Goal: Navigation & Orientation: Find specific page/section

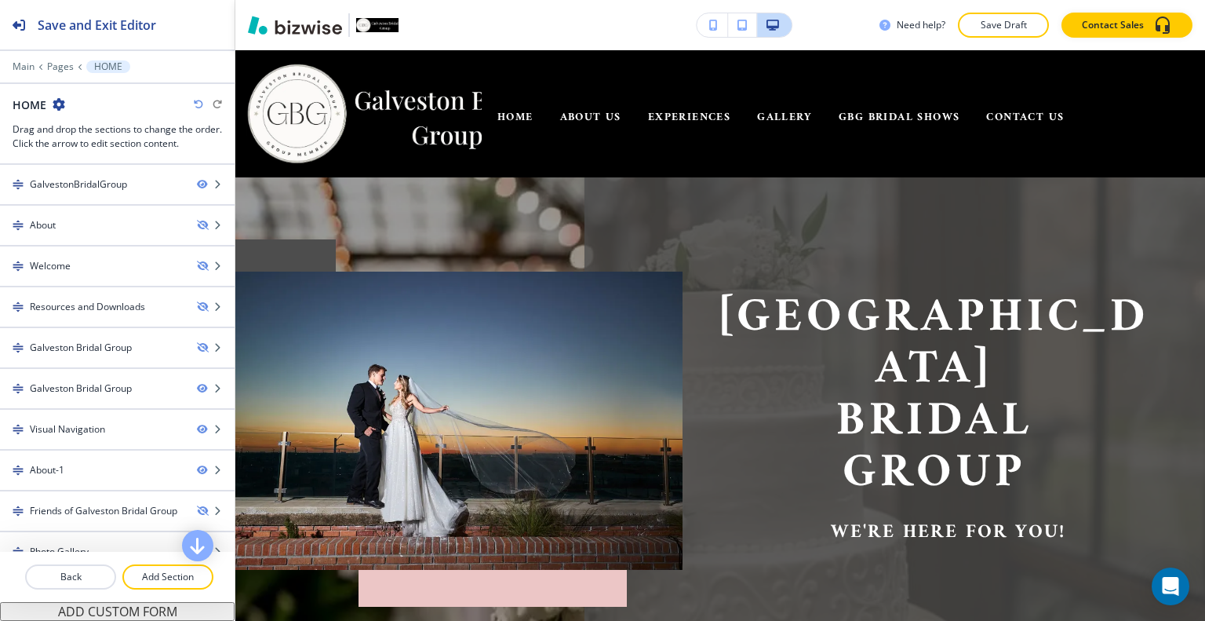
click at [406, 119] on img at bounding box center [363, 114] width 235 height 102
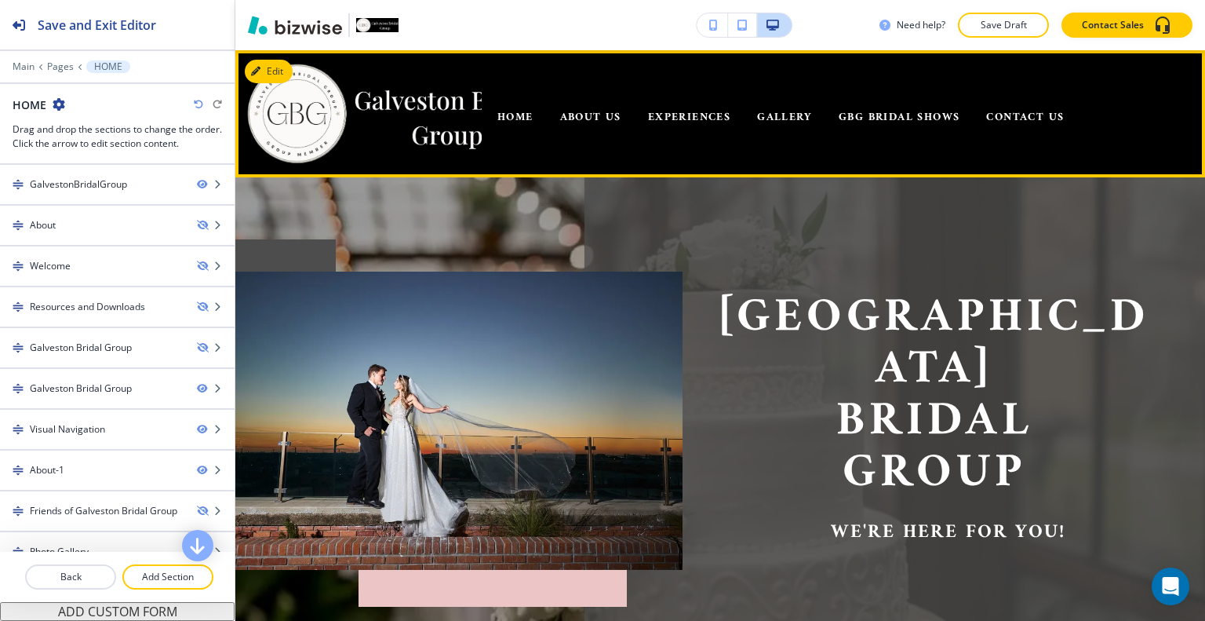
click at [279, 75] on button "Edit" at bounding box center [269, 72] width 48 height 24
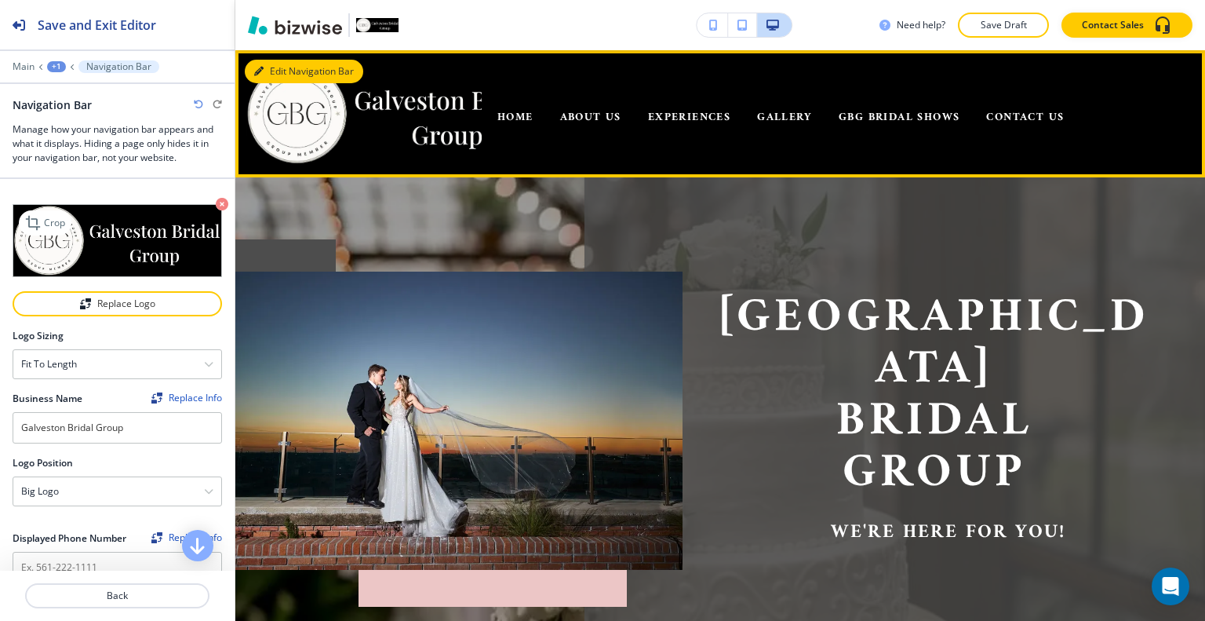
click at [154, 235] on img at bounding box center [118, 240] width 210 height 73
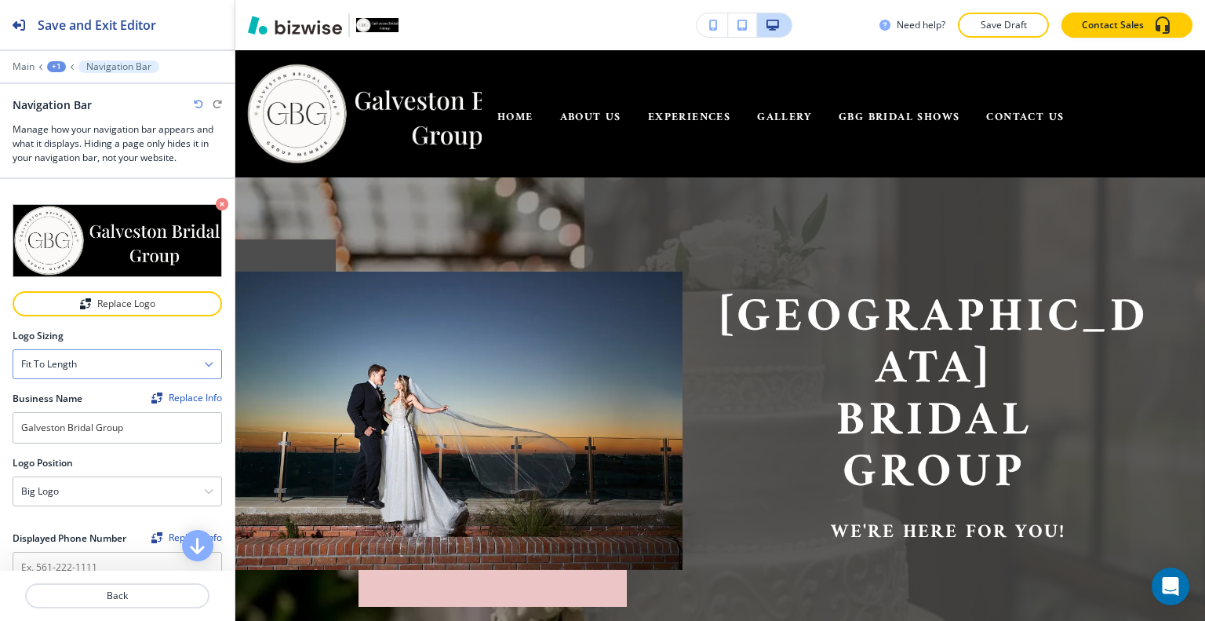
click at [162, 369] on div "Fit to length" at bounding box center [117, 364] width 208 height 28
click at [137, 392] on h4 "Fit all" at bounding box center [117, 392] width 192 height 14
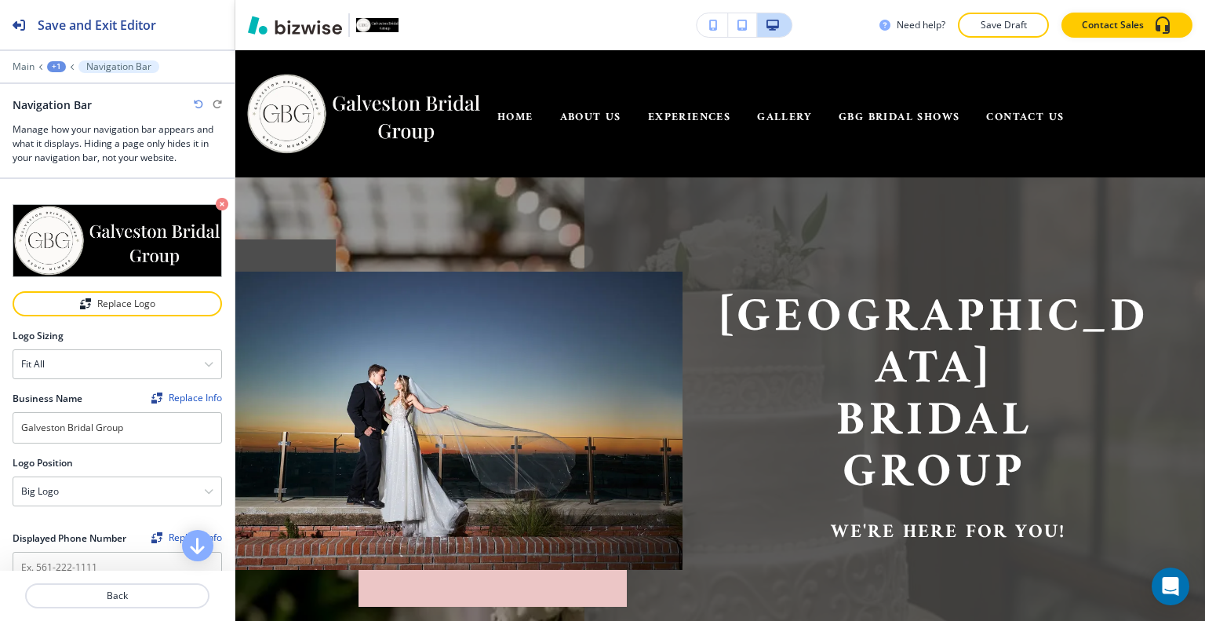
click at [1029, 264] on div "Galveston Bridal Group we're here for you!" at bounding box center [921, 406] width 476 height 326
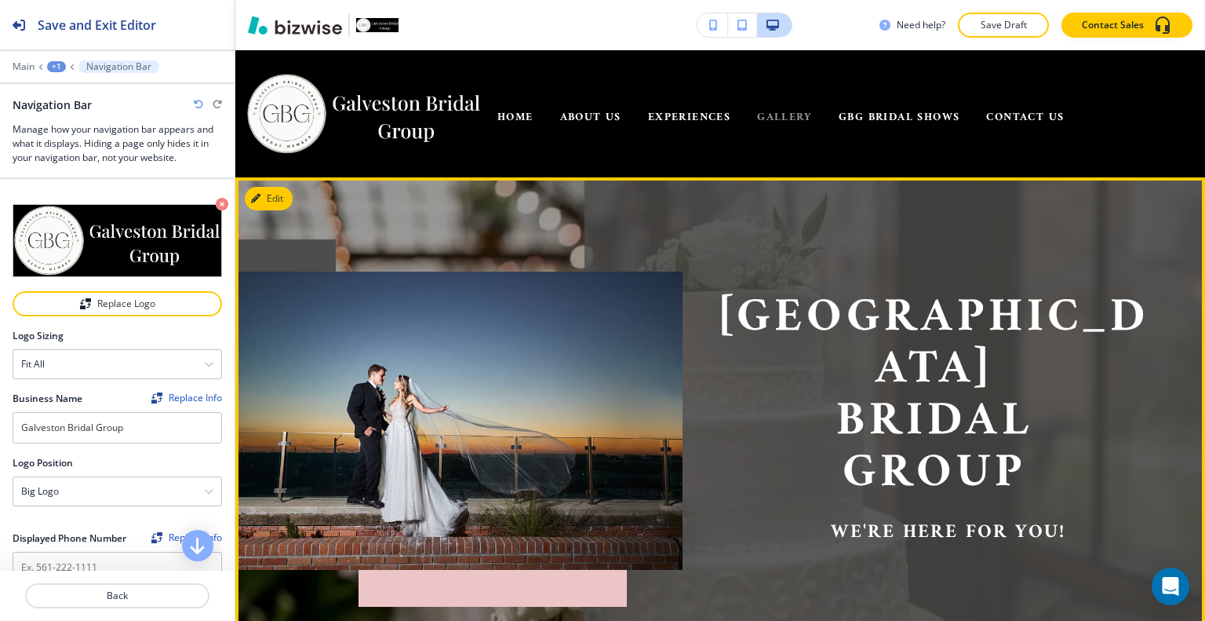
click at [785, 124] on span "GALLERY" at bounding box center [784, 118] width 55 height 20
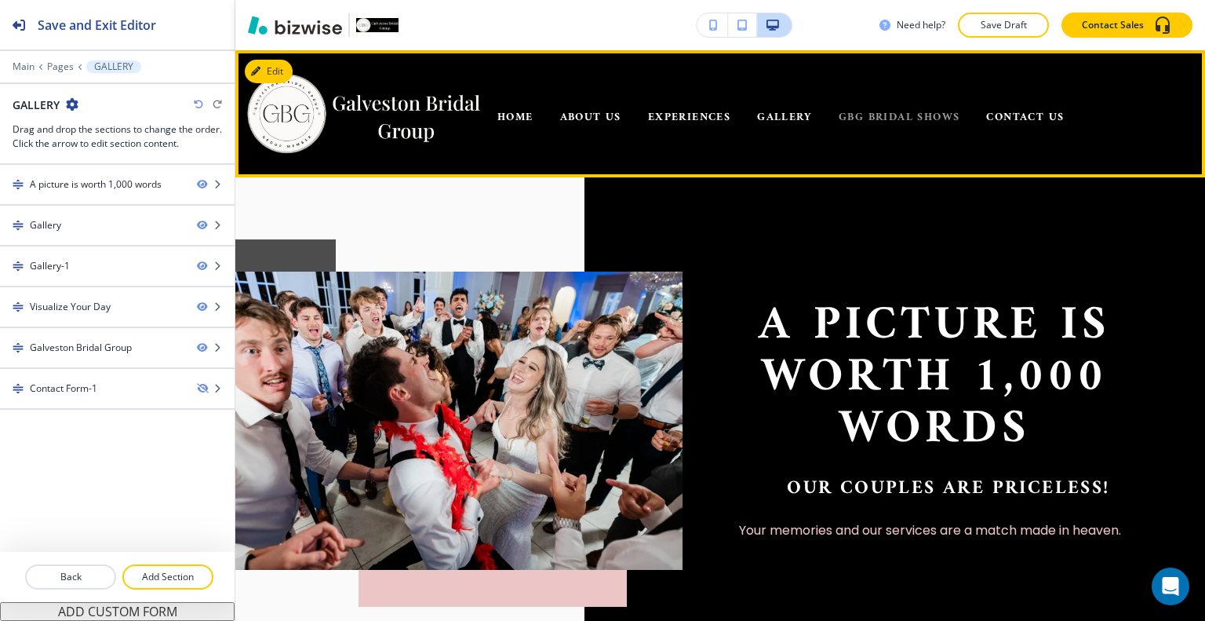
click at [924, 119] on span "GBG BRIDAL SHOWS" at bounding box center [899, 118] width 121 height 20
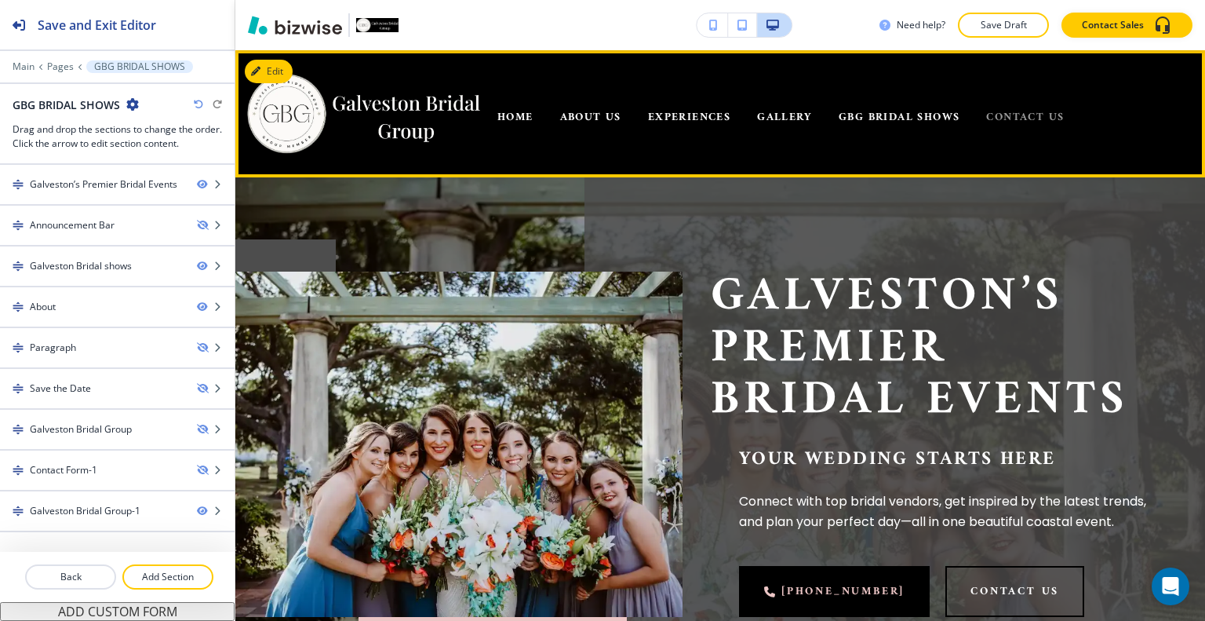
click at [1034, 125] on span "CONTACT US" at bounding box center [1025, 118] width 78 height 20
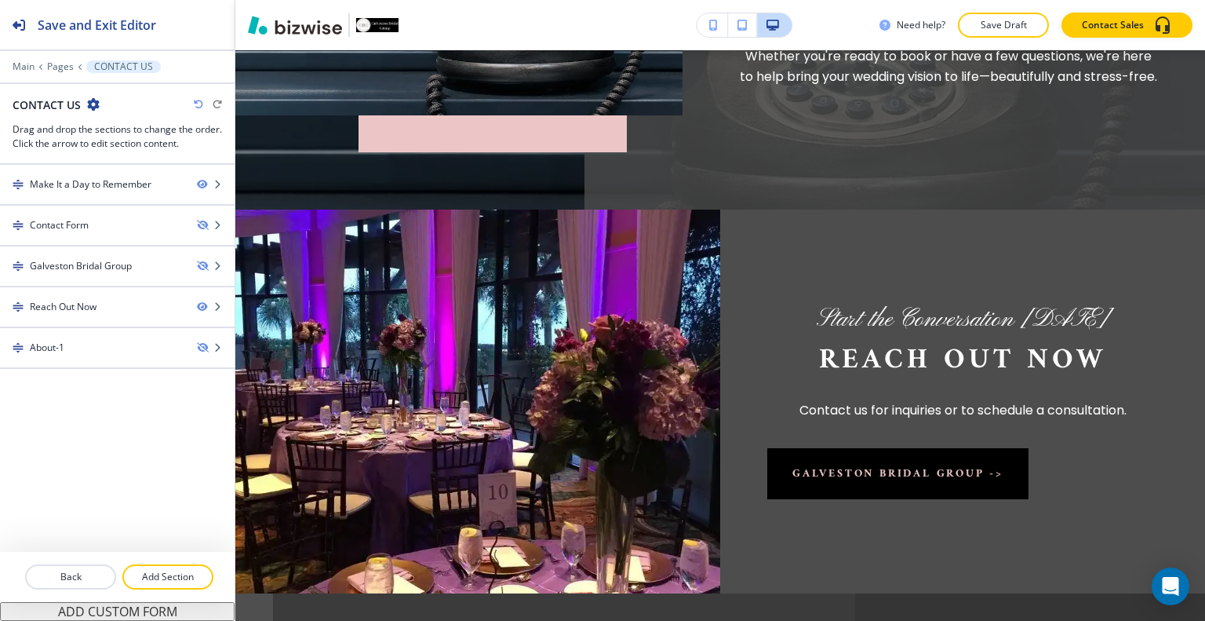
scroll to position [472, 0]
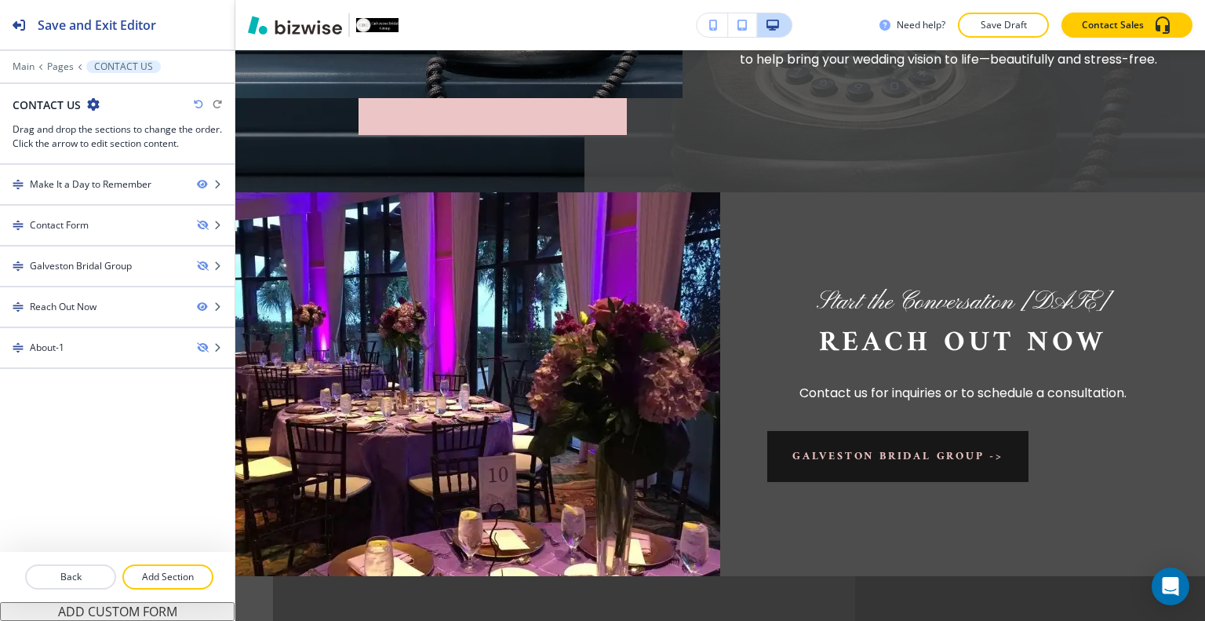
click at [973, 449] on button "Galveston Bridal Group ->" at bounding box center [897, 456] width 261 height 51
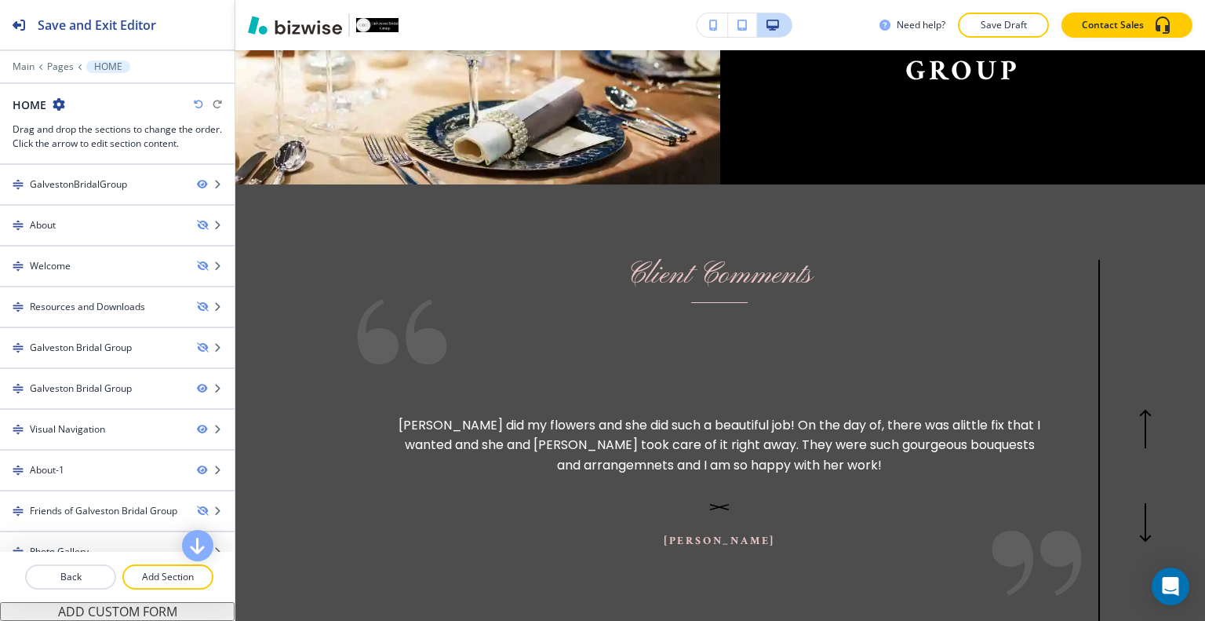
scroll to position [2700, 0]
click at [1146, 506] on icon "button" at bounding box center [1146, 524] width 0 height 36
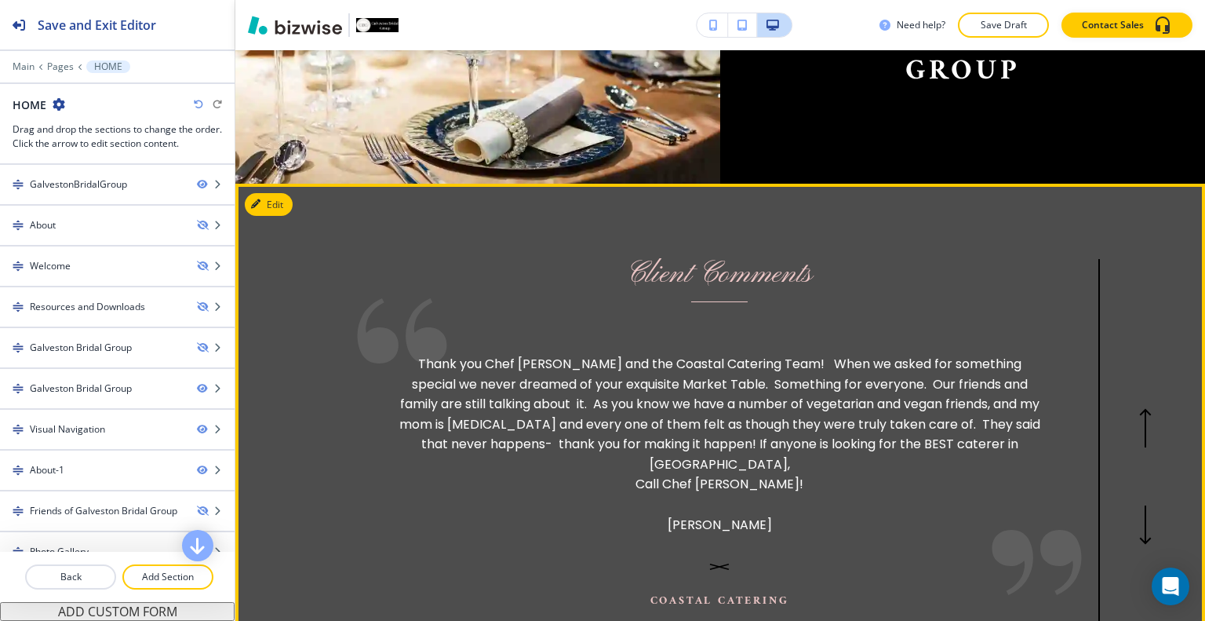
click at [1146, 506] on icon "button" at bounding box center [1146, 524] width 0 height 36
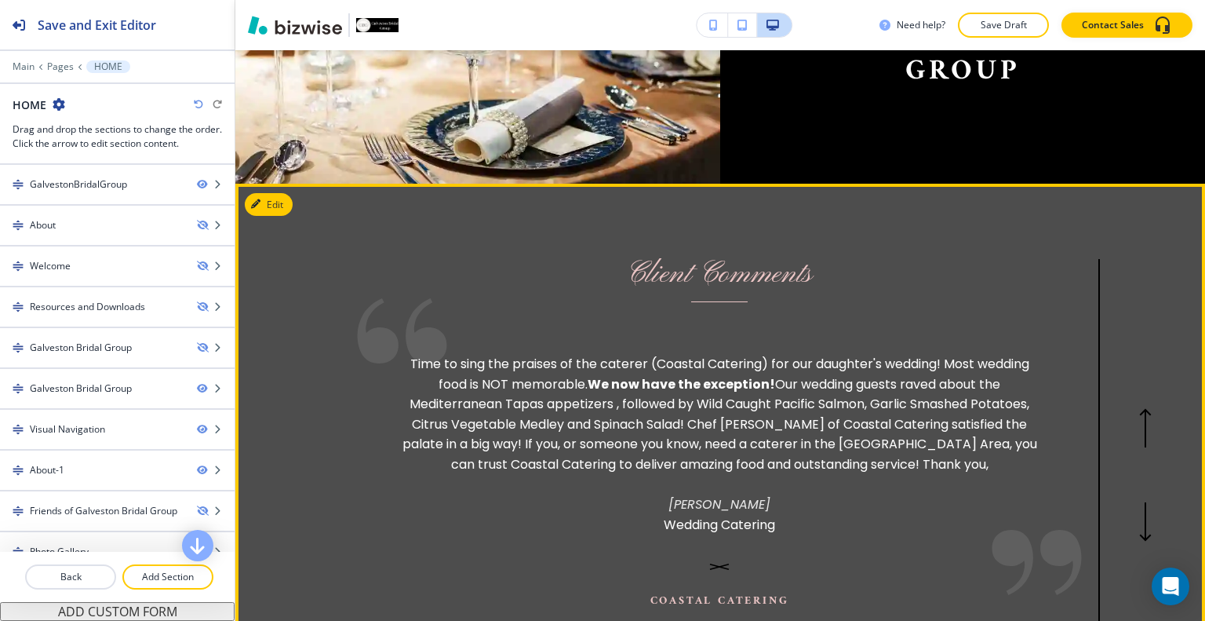
click at [1145, 472] on section "Client Comments Time to sing the praises of the caterer (Coastal Catering) for …" at bounding box center [720, 463] width 970 height 558
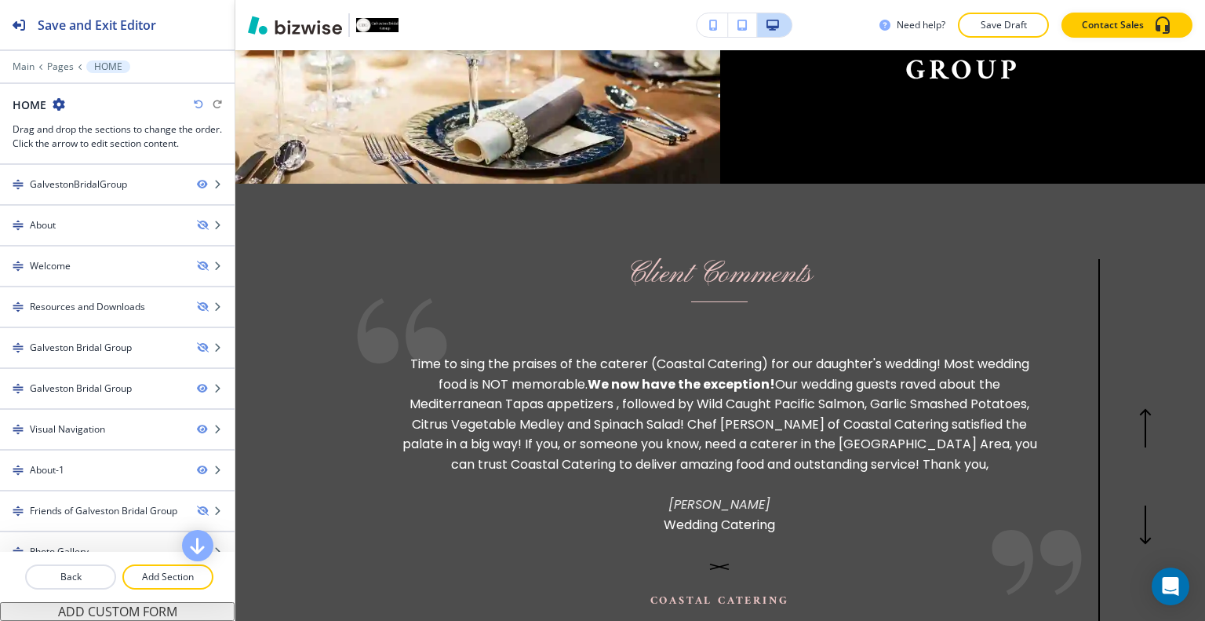
click at [1146, 506] on icon "button" at bounding box center [1146, 524] width 0 height 36
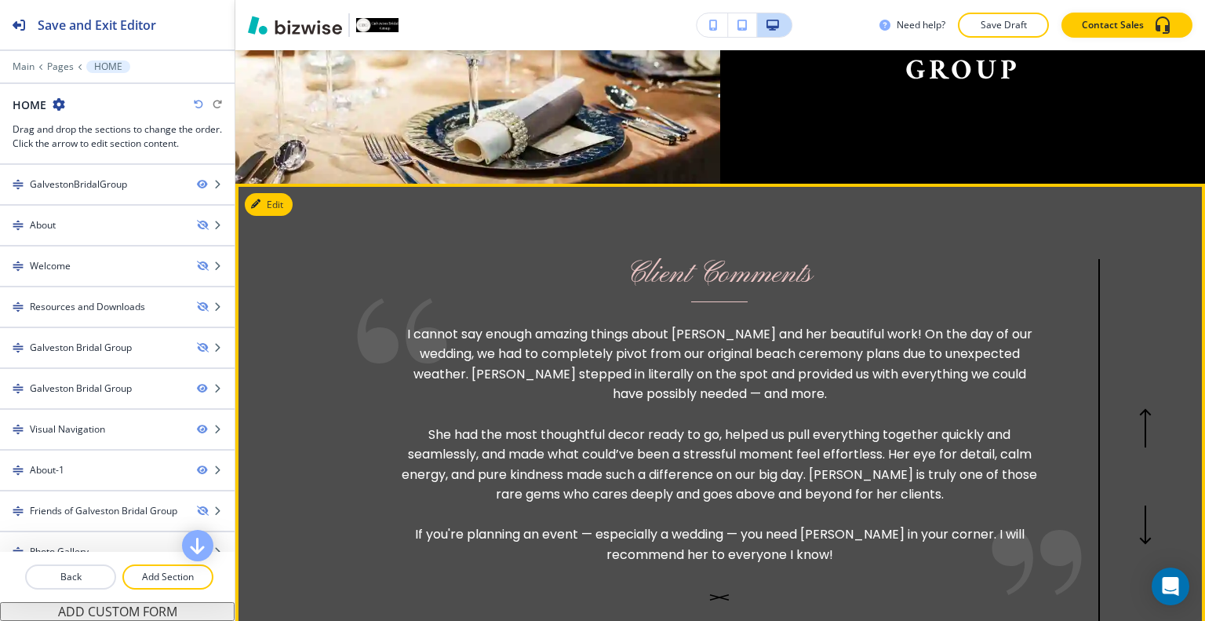
click at [1146, 506] on icon "button" at bounding box center [1146, 524] width 0 height 36
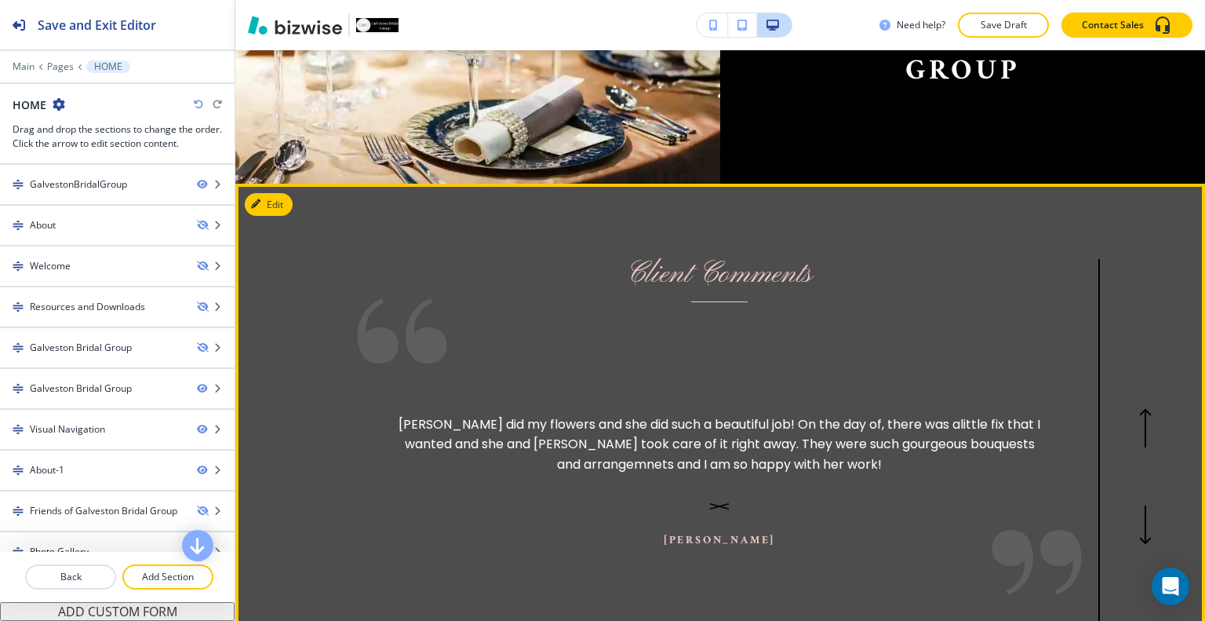
click at [1139, 505] on icon "button" at bounding box center [1145, 524] width 13 height 39
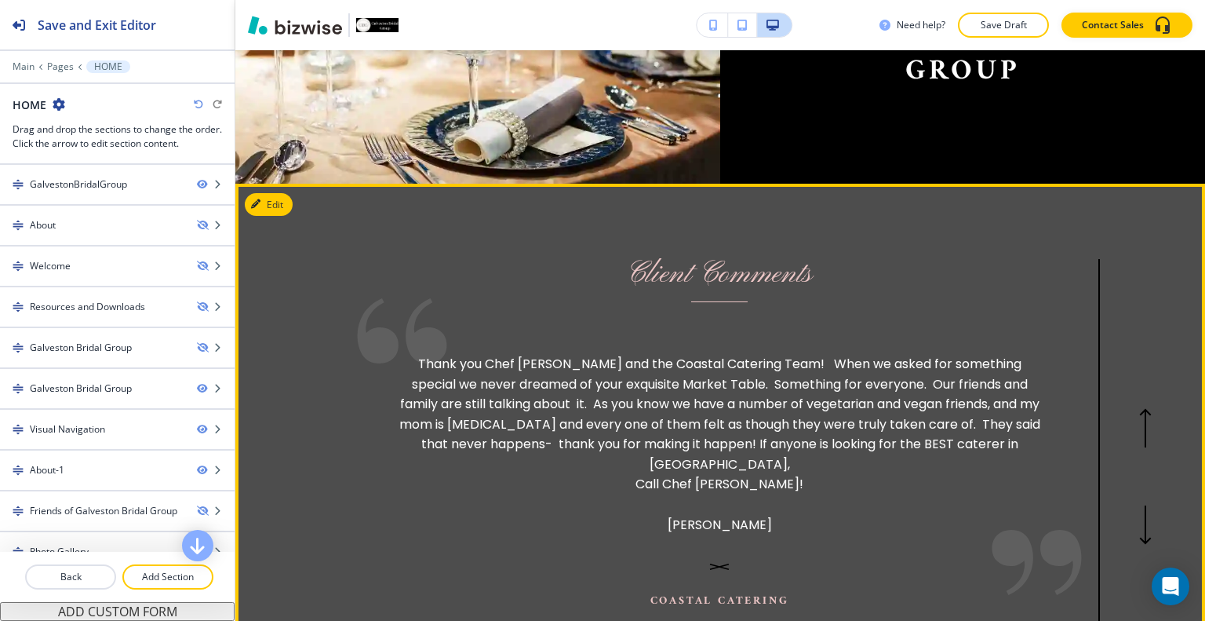
click at [1139, 505] on icon "button" at bounding box center [1145, 524] width 13 height 39
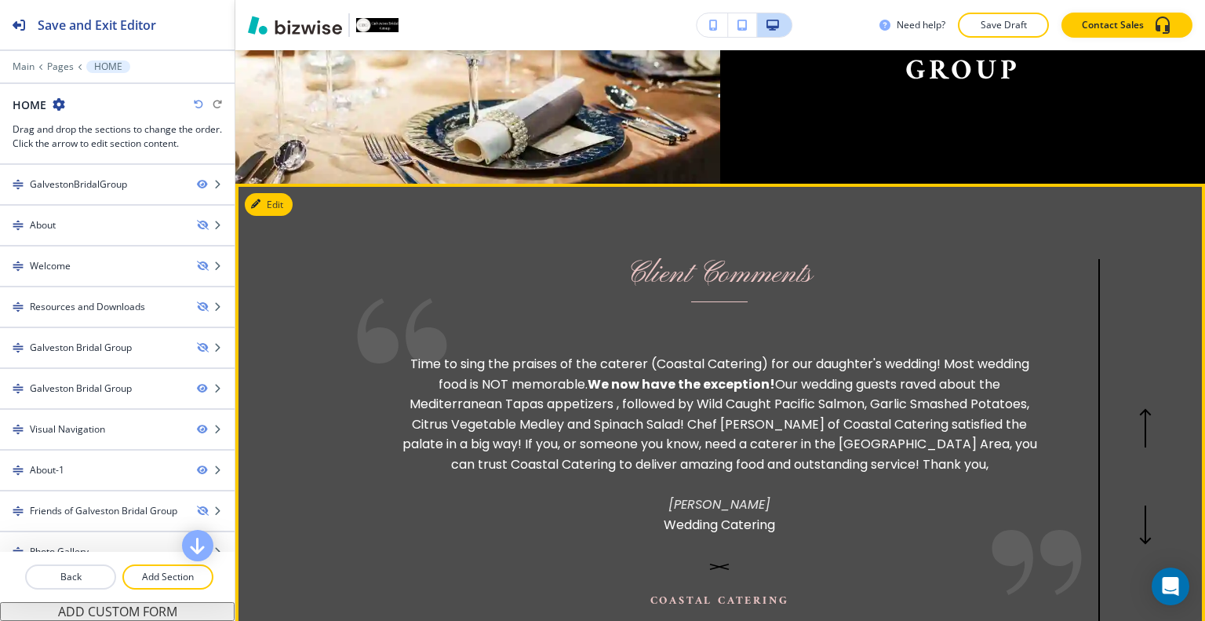
click at [1139, 505] on icon "button" at bounding box center [1145, 524] width 13 height 39
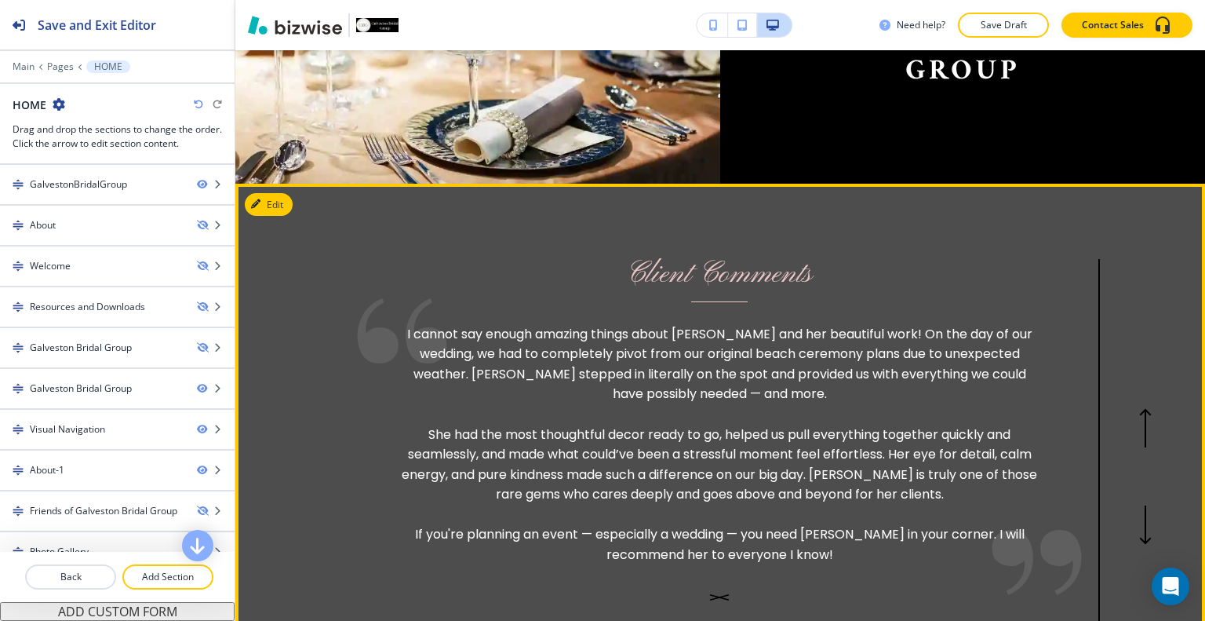
click at [1139, 505] on icon "button" at bounding box center [1145, 524] width 13 height 39
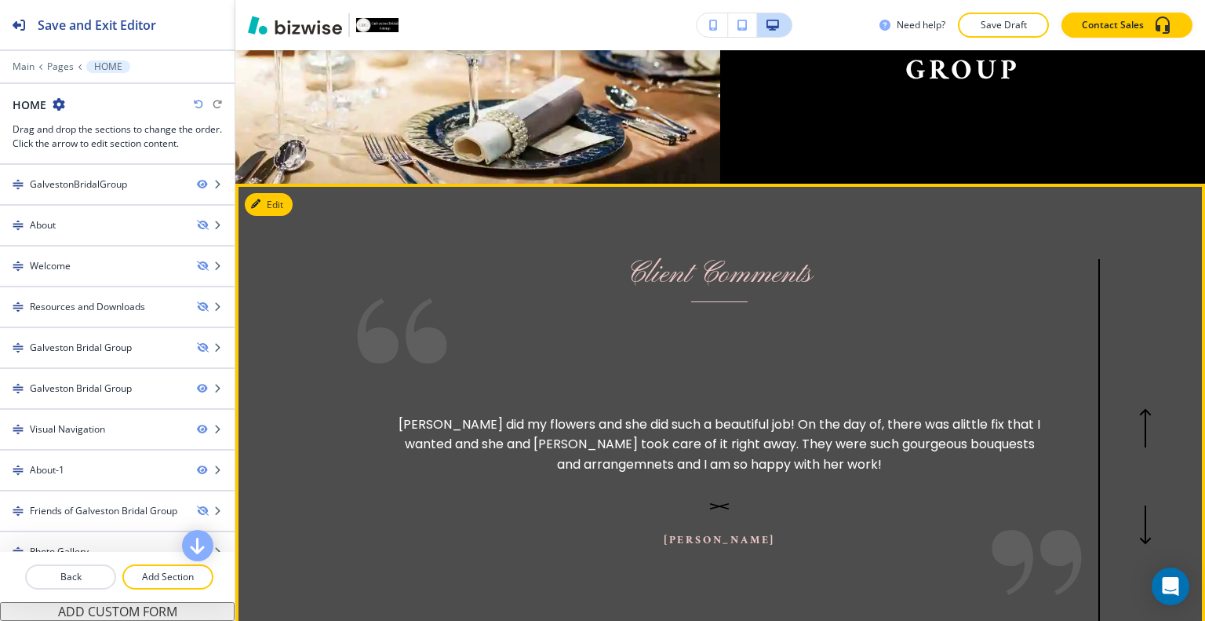
click at [1139, 505] on icon "button" at bounding box center [1145, 524] width 13 height 39
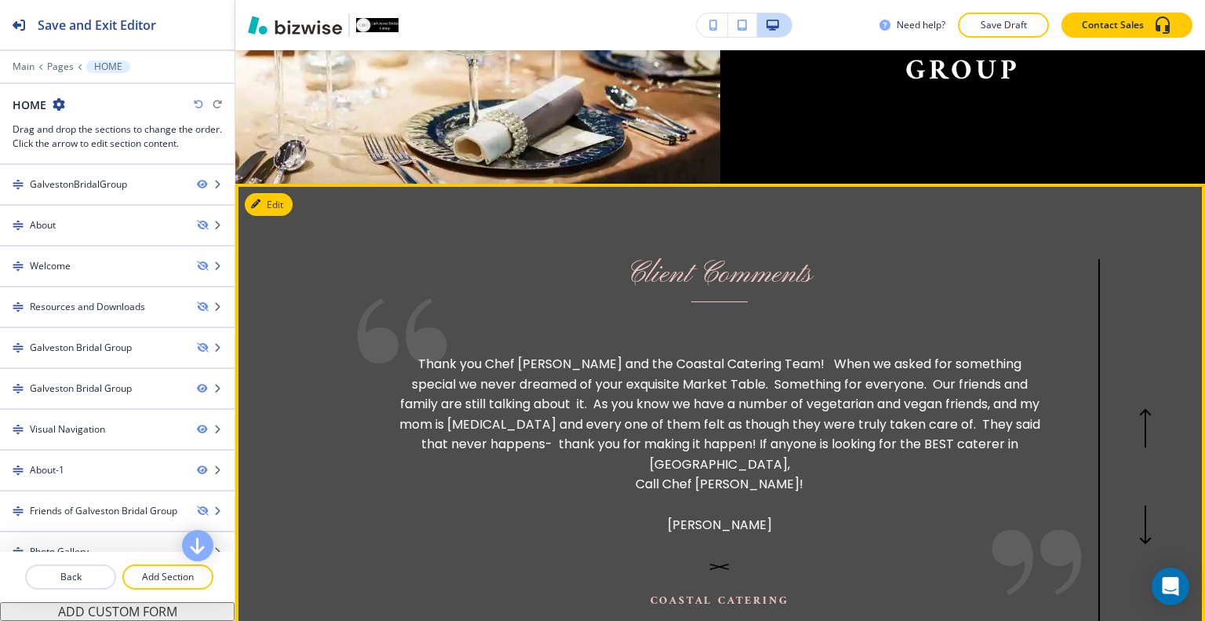
click at [1125, 512] on button "button" at bounding box center [1146, 524] width 52 height 25
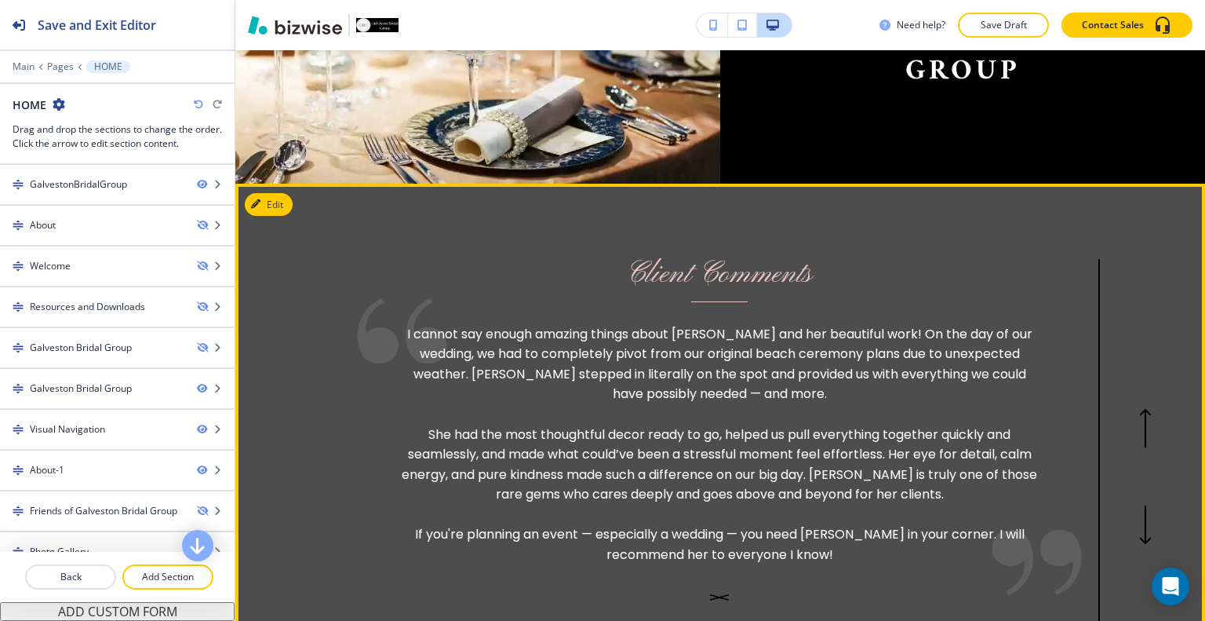
click at [1121, 512] on button "button" at bounding box center [1146, 524] width 52 height 25
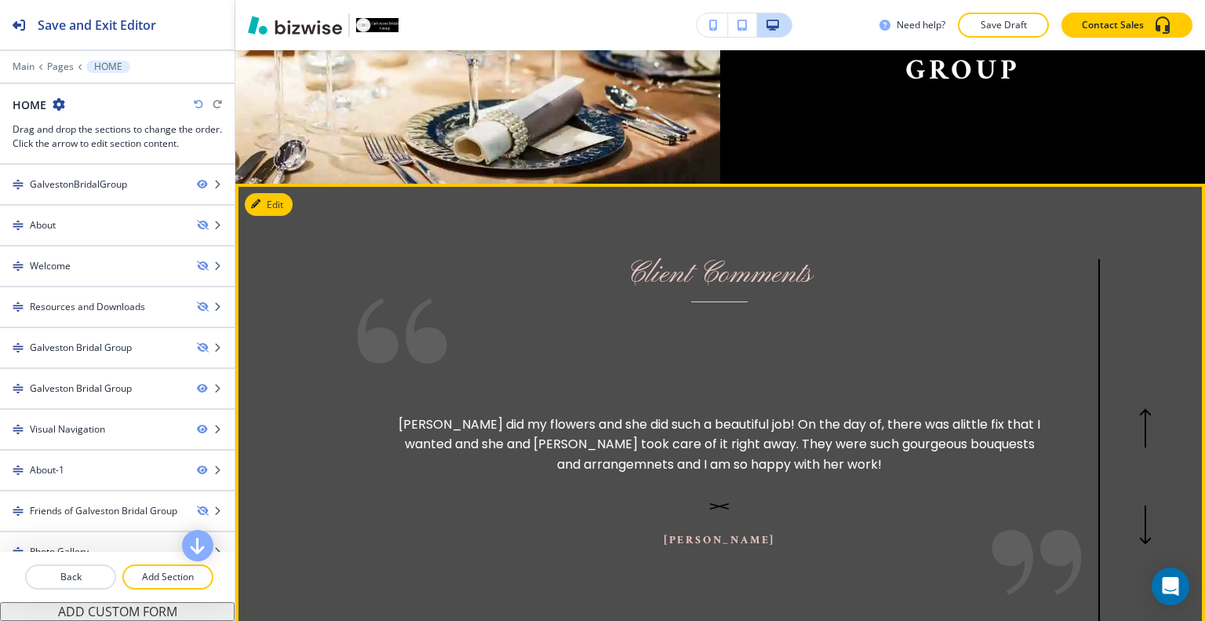
click at [1120, 512] on button "button" at bounding box center [1146, 524] width 52 height 25
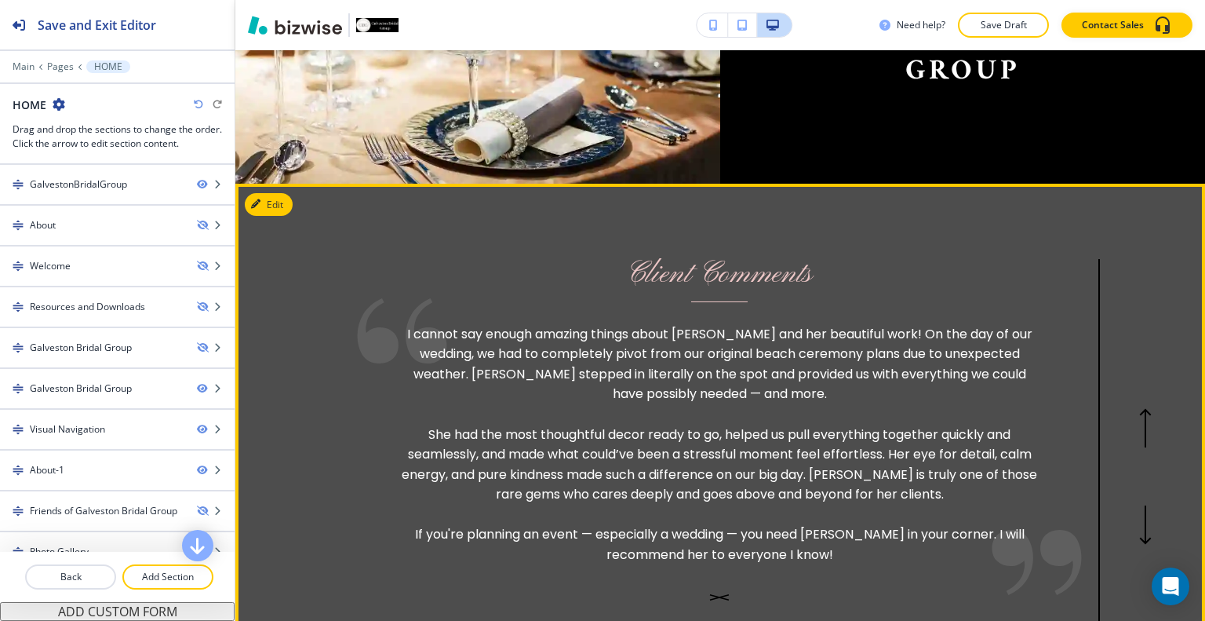
click at [1146, 506] on icon "button" at bounding box center [1146, 524] width 0 height 36
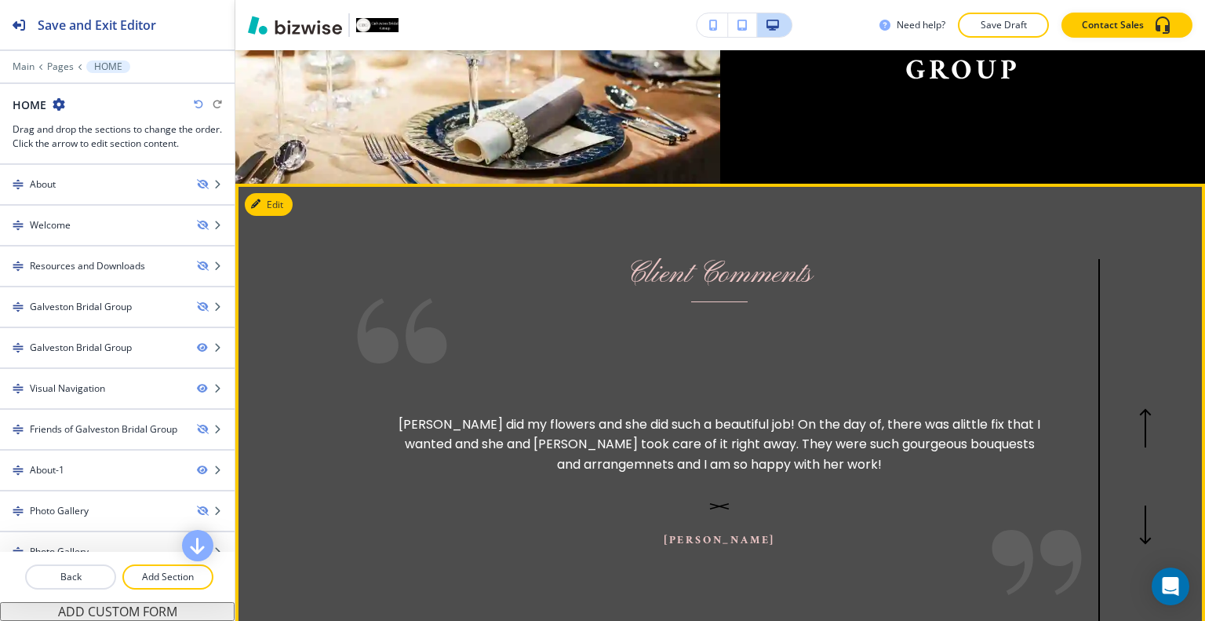
scroll to position [80, 0]
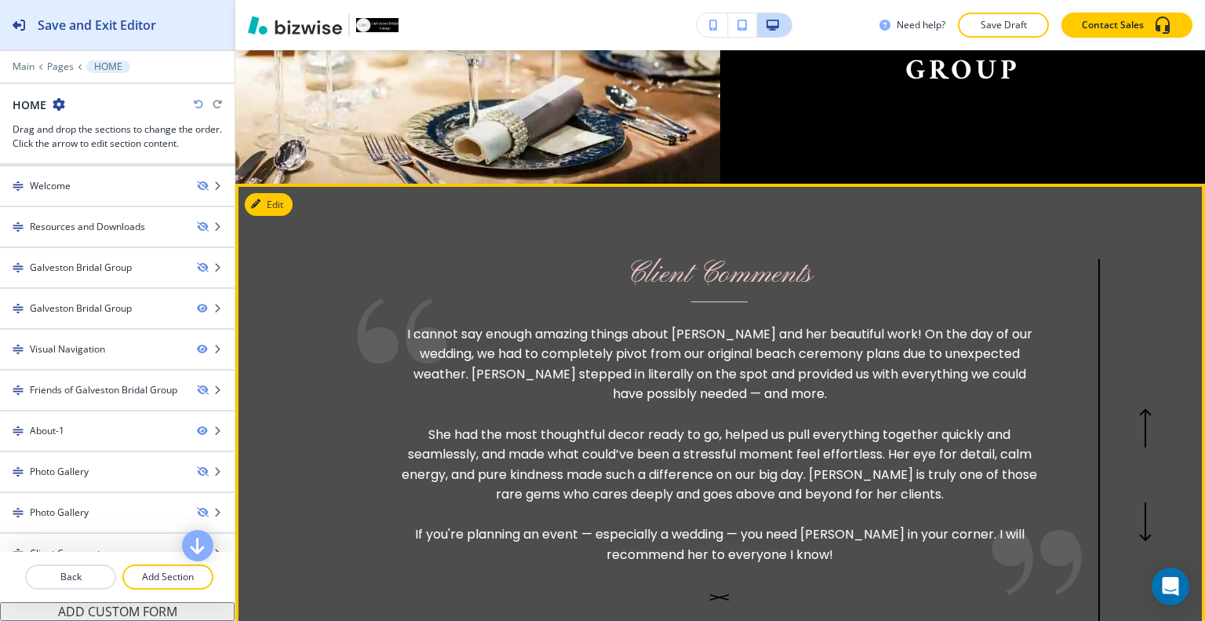
click at [104, 24] on h2 "Save and Exit Editor" at bounding box center [97, 25] width 118 height 19
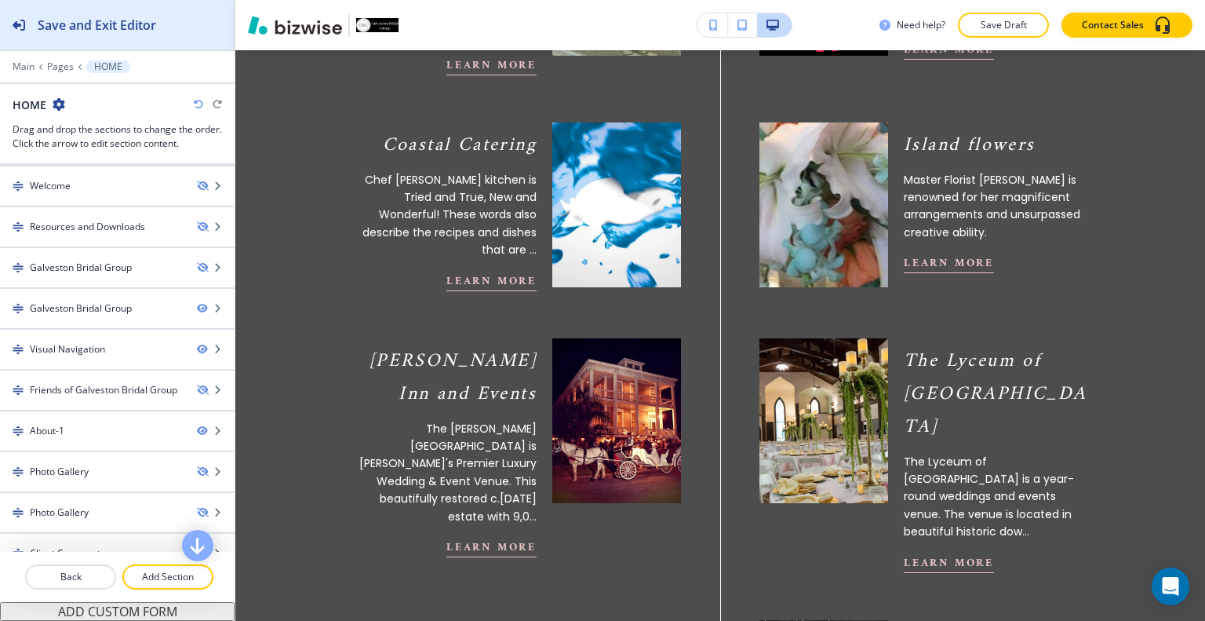
scroll to position [0, 0]
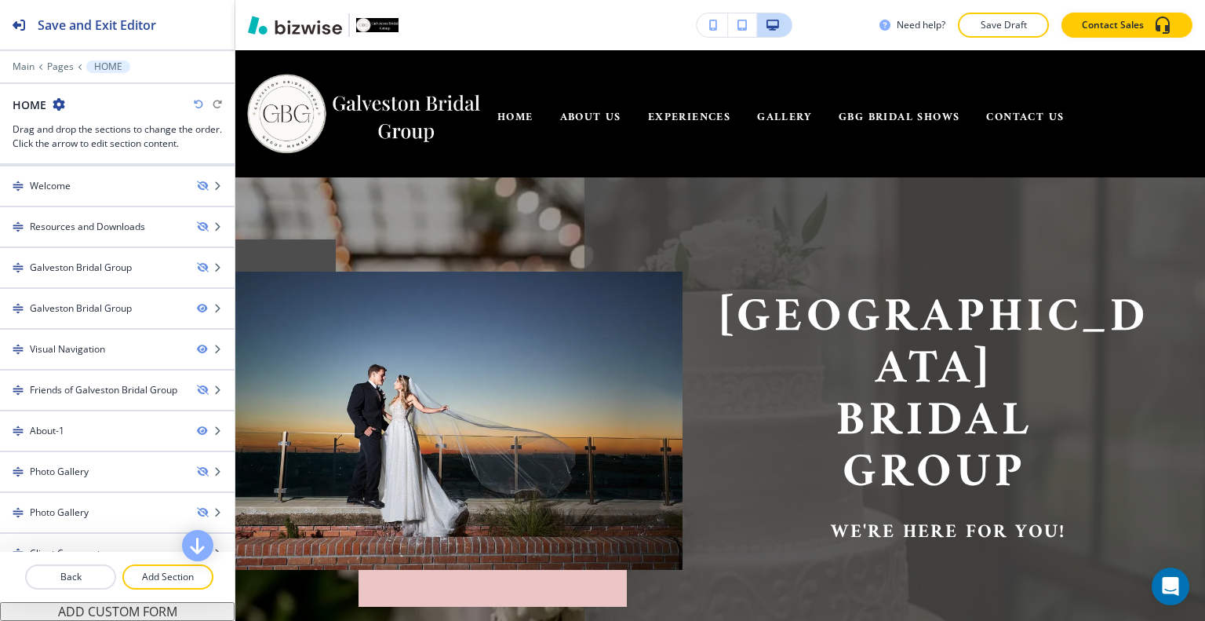
click at [709, 35] on button "button" at bounding box center [712, 25] width 31 height 24
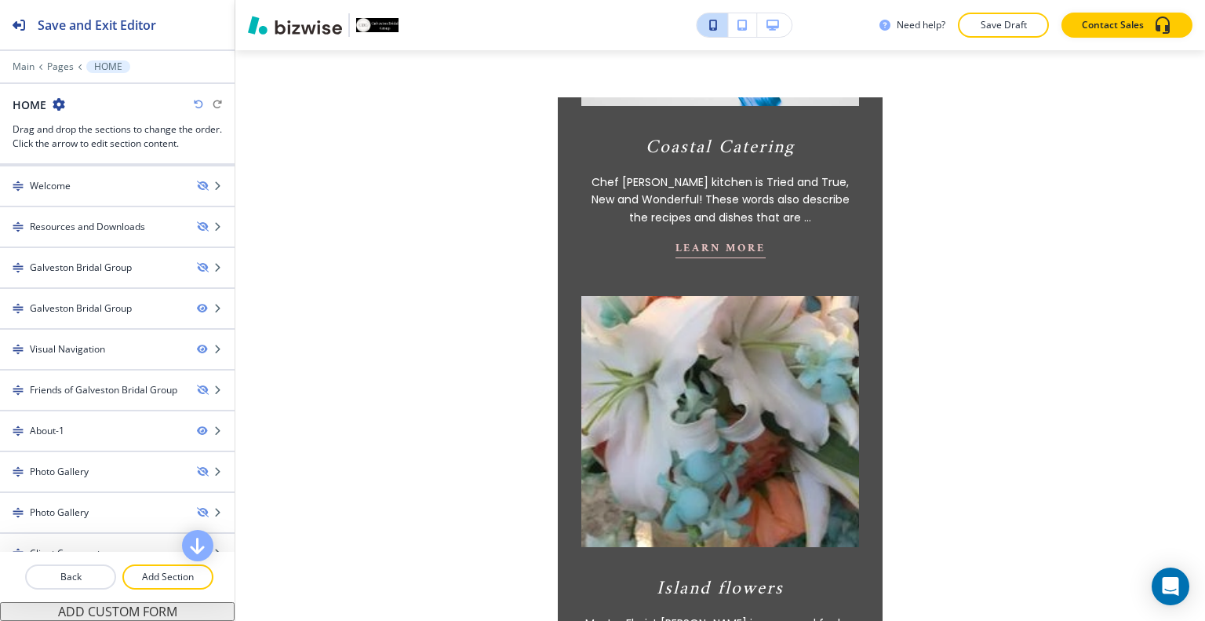
scroll to position [1892, 0]
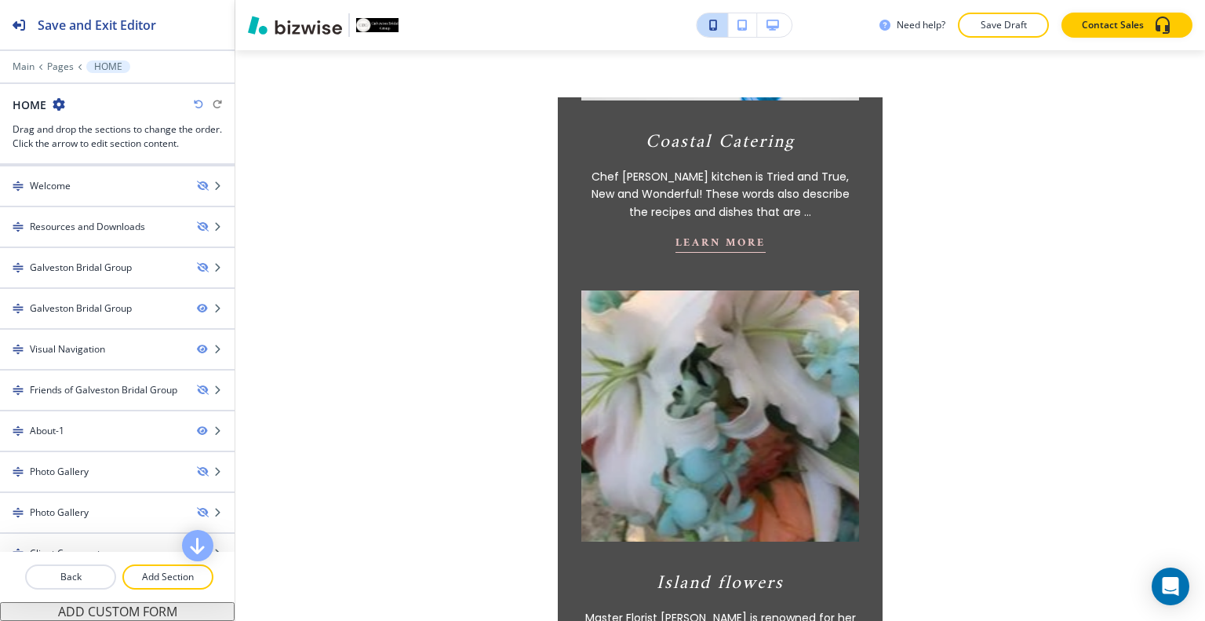
click at [769, 415] on img at bounding box center [719, 416] width 305 height 276
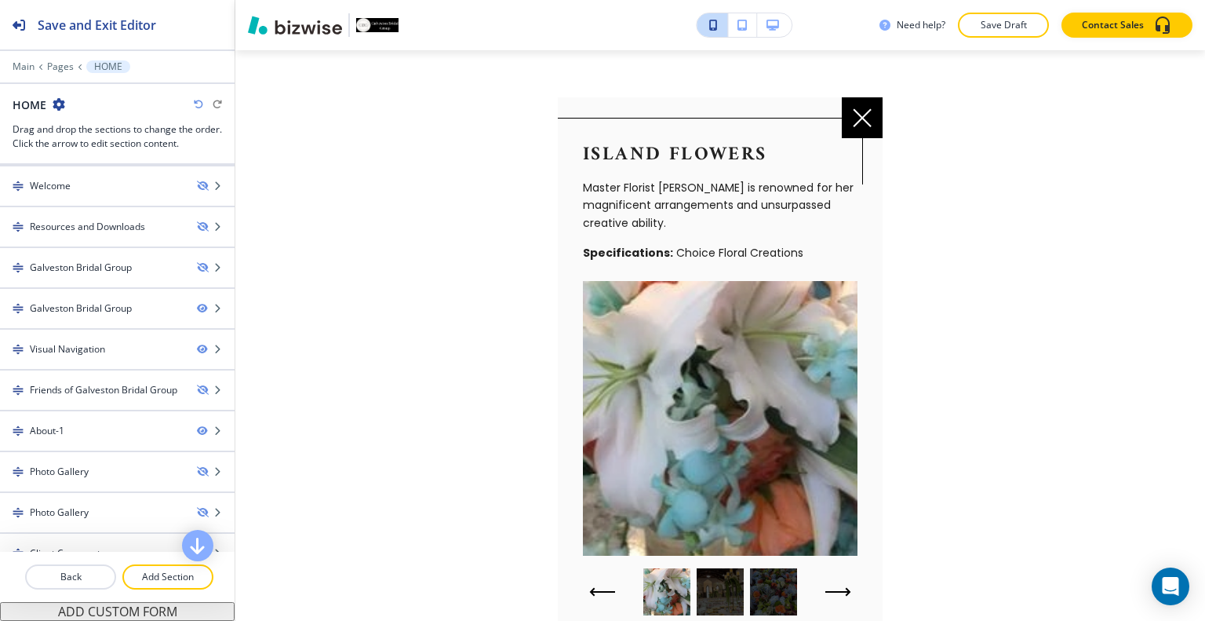
click at [851, 129] on div at bounding box center [862, 117] width 41 height 41
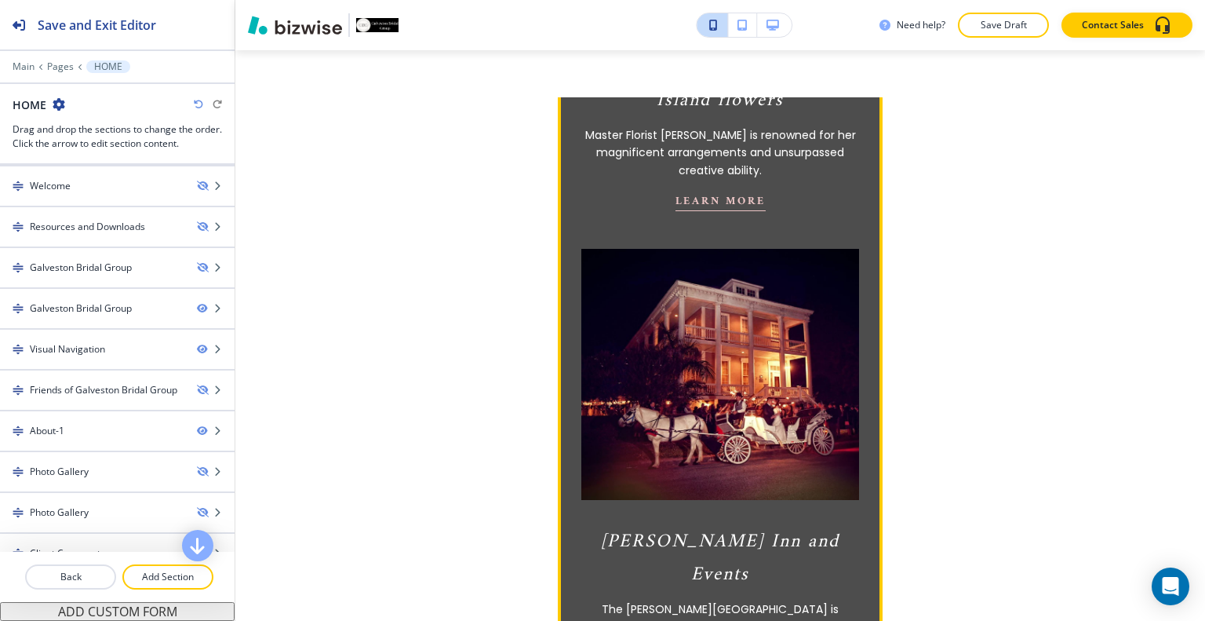
scroll to position [2375, 0]
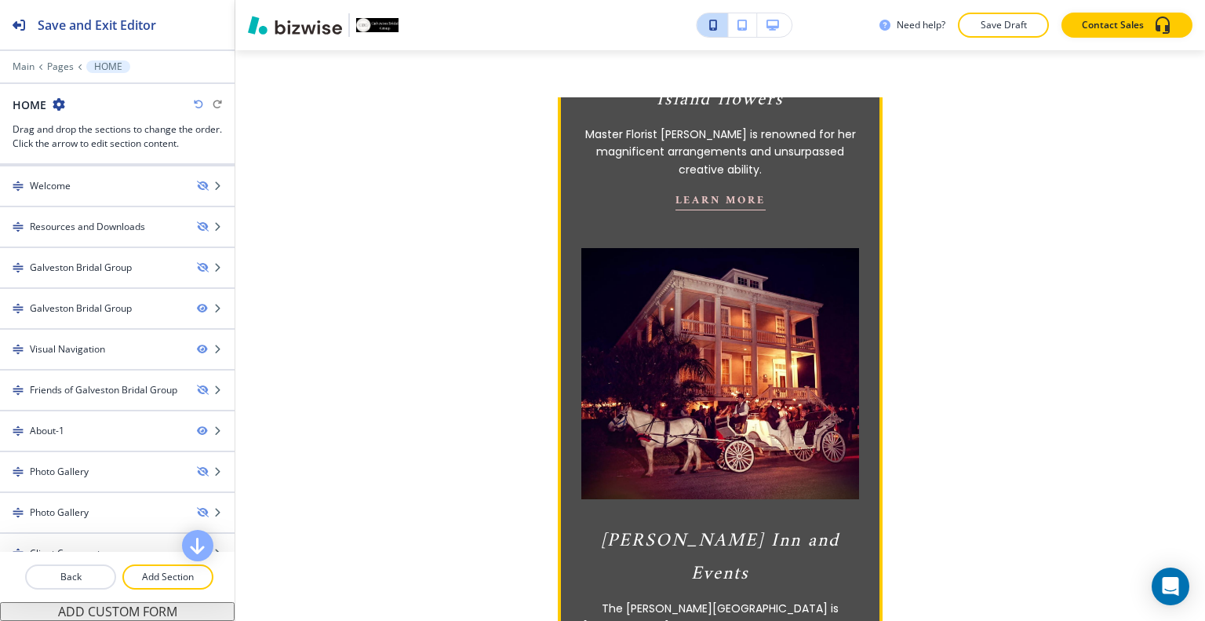
click at [786, 360] on img at bounding box center [719, 373] width 305 height 276
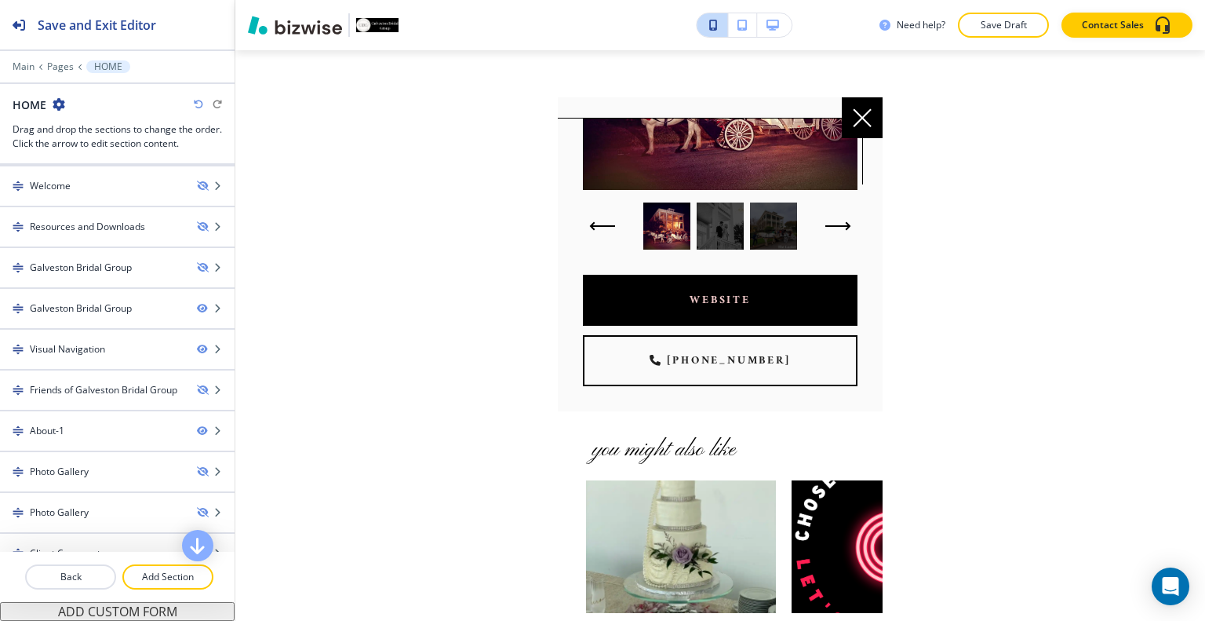
scroll to position [558, 0]
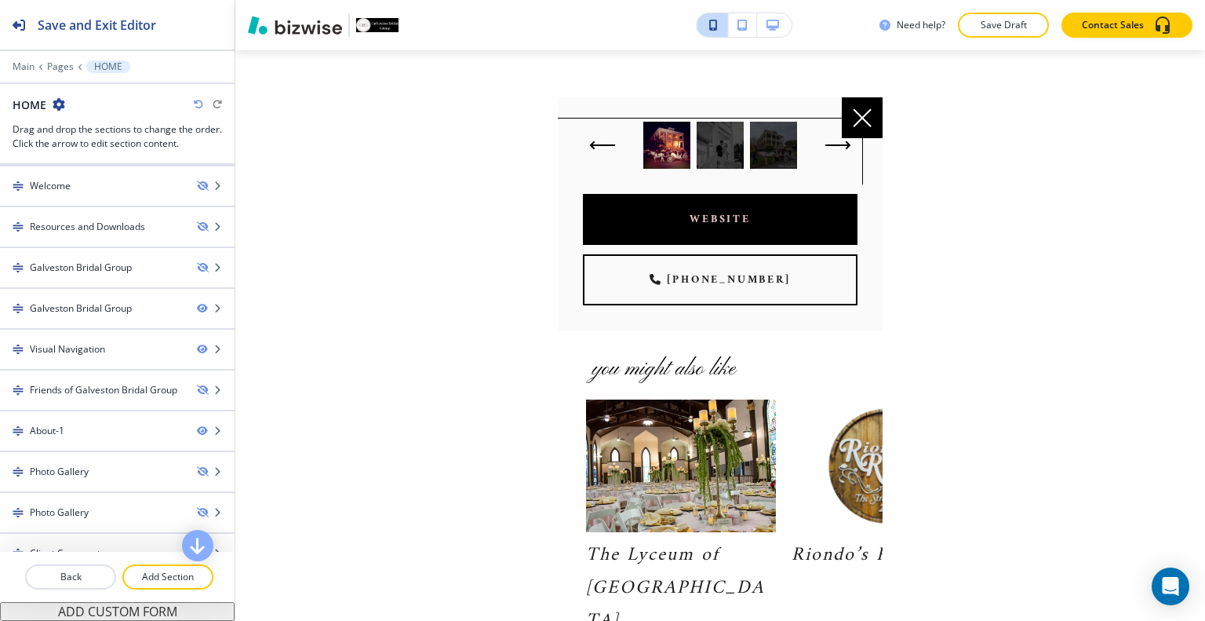
click at [865, 113] on icon at bounding box center [862, 117] width 19 height 19
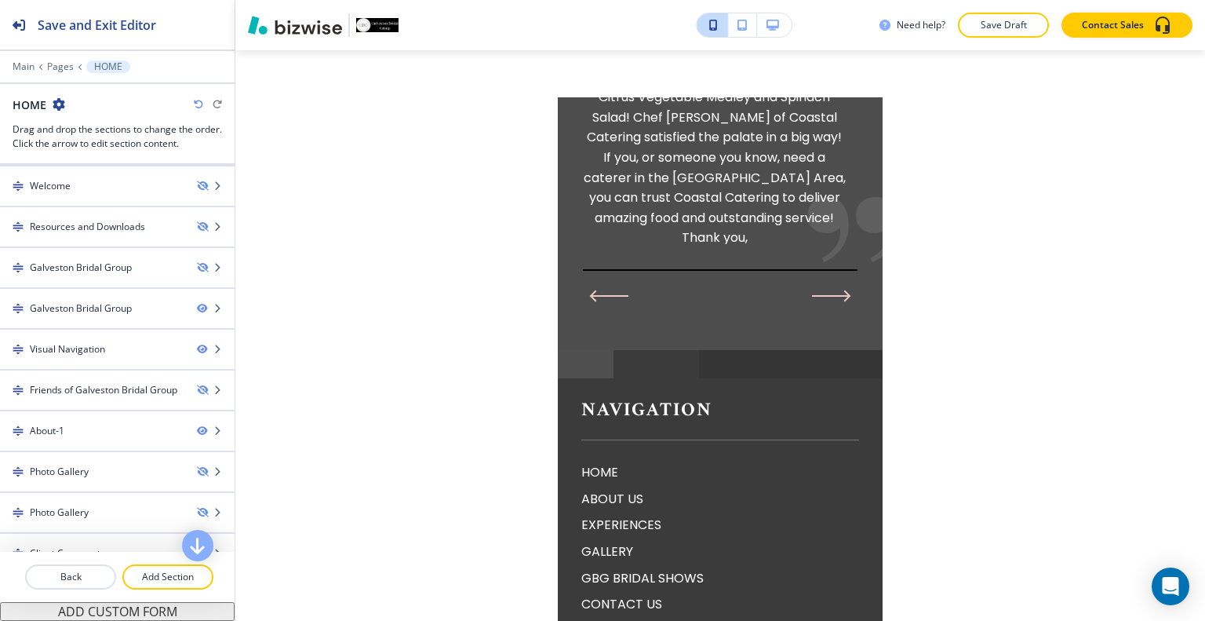
scroll to position [6575, 0]
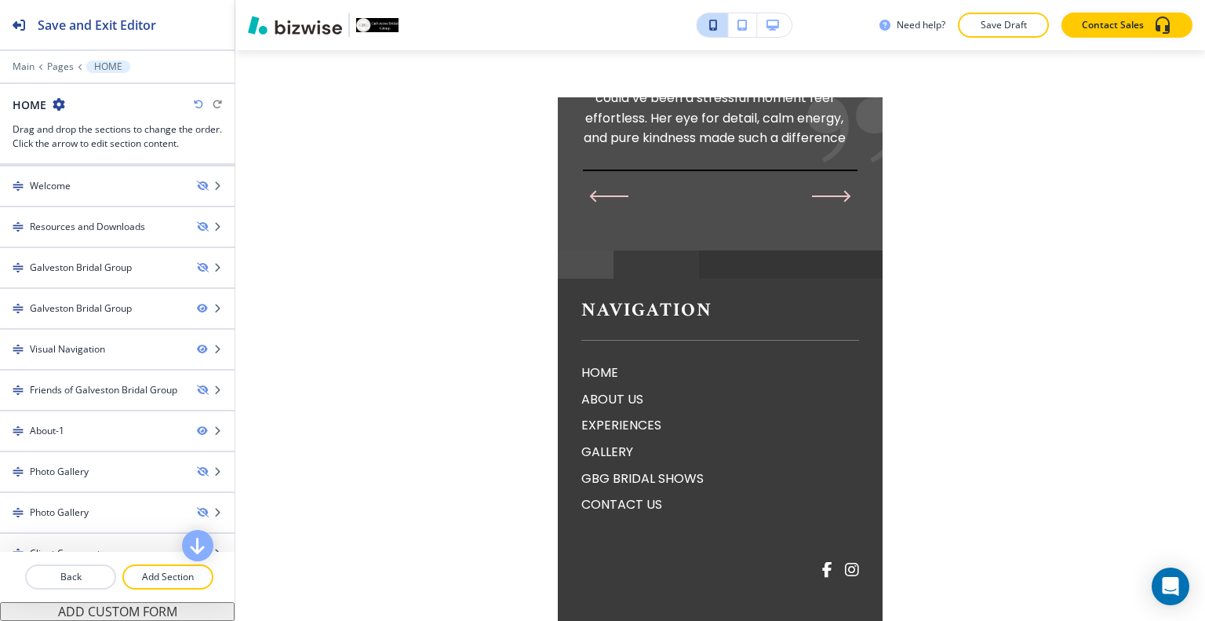
click at [741, 29] on icon "button" at bounding box center [742, 25] width 9 height 11
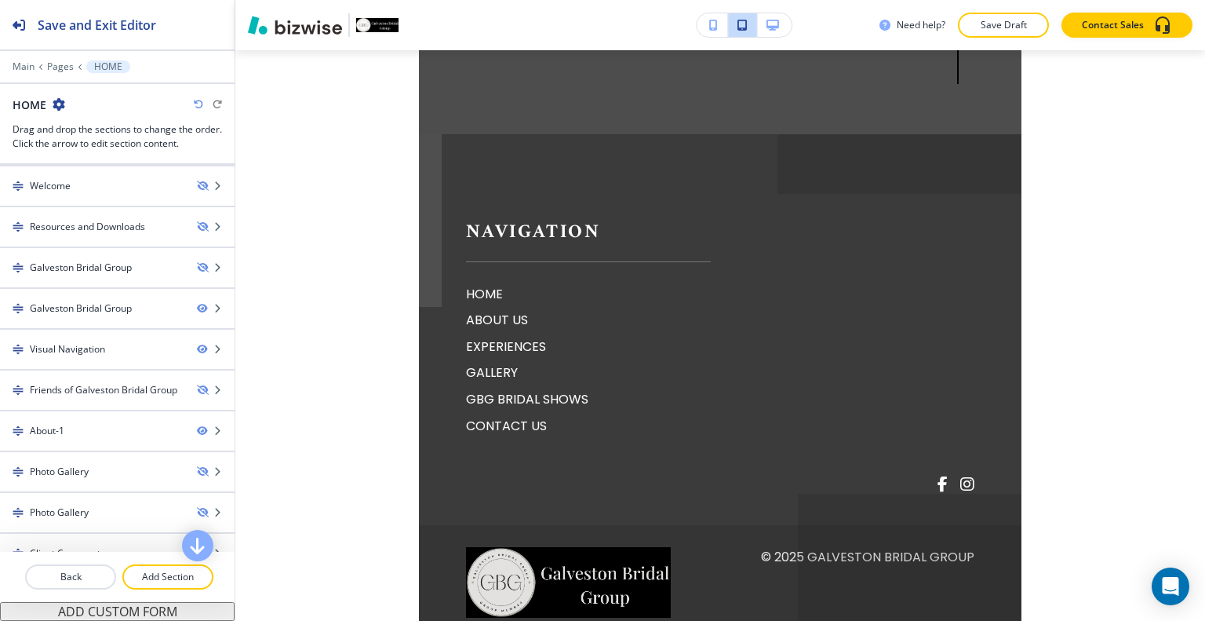
scroll to position [4205, 0]
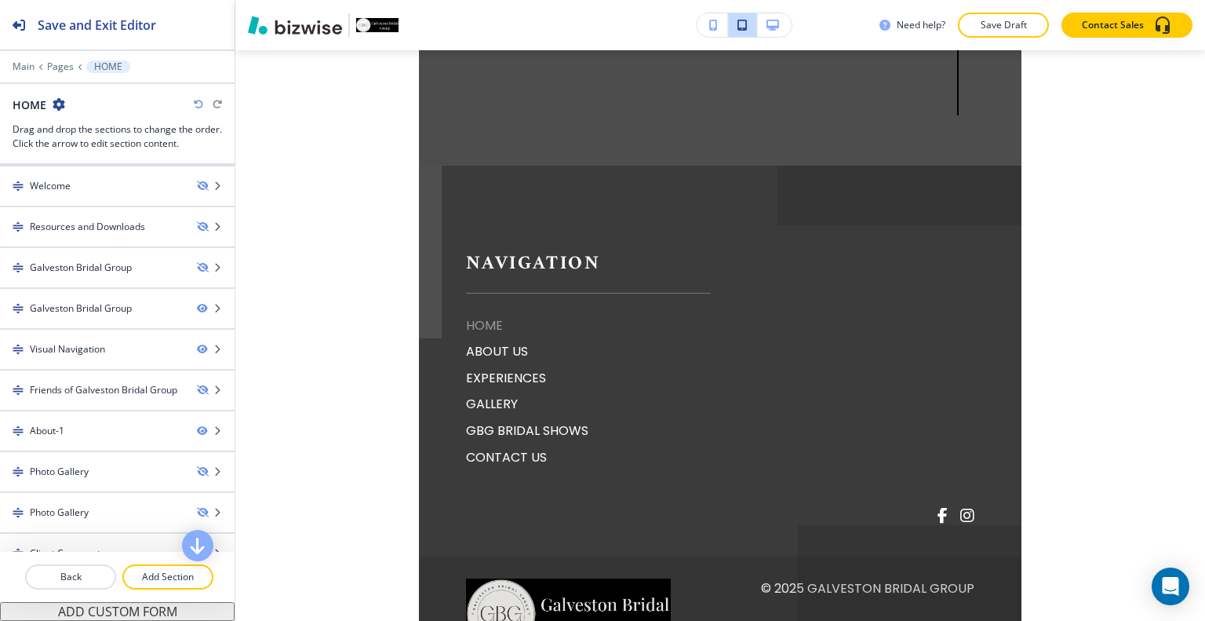
click at [492, 315] on p "HOME" at bounding box center [588, 325] width 245 height 20
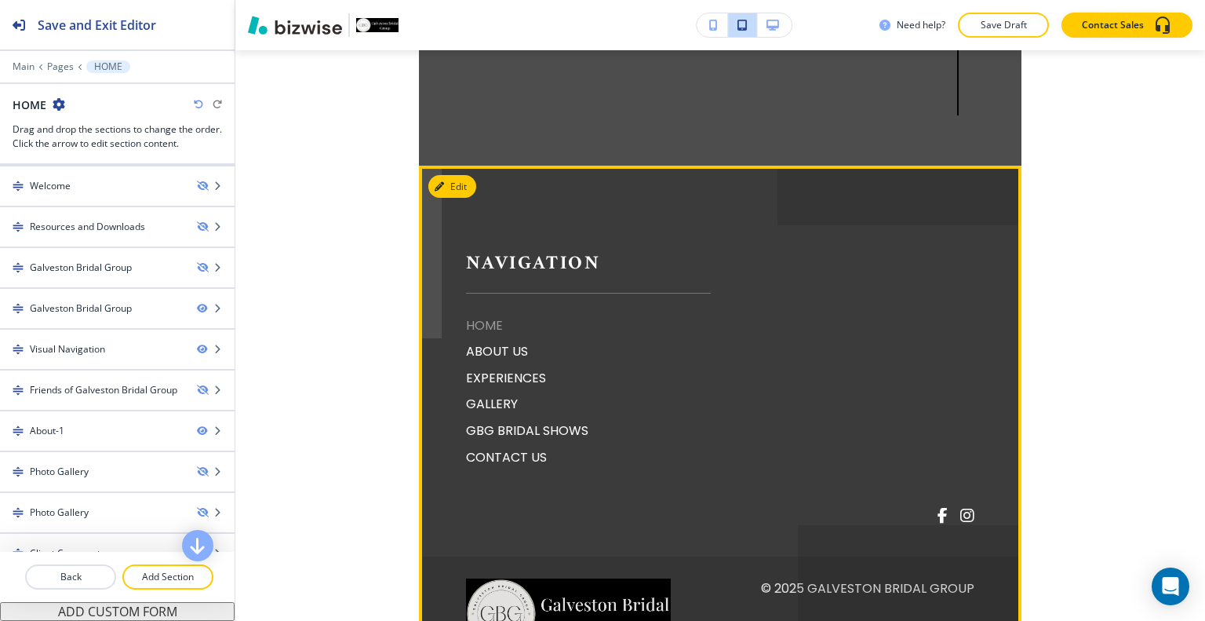
click at [488, 315] on p "HOME" at bounding box center [588, 325] width 245 height 20
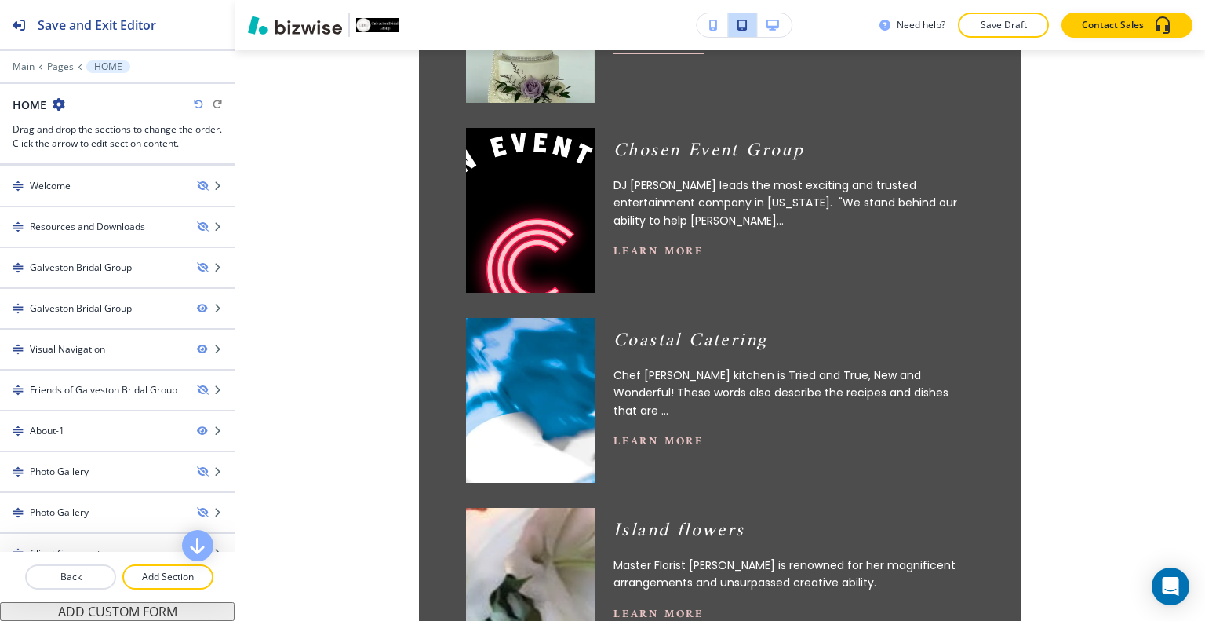
scroll to position [1158, 0]
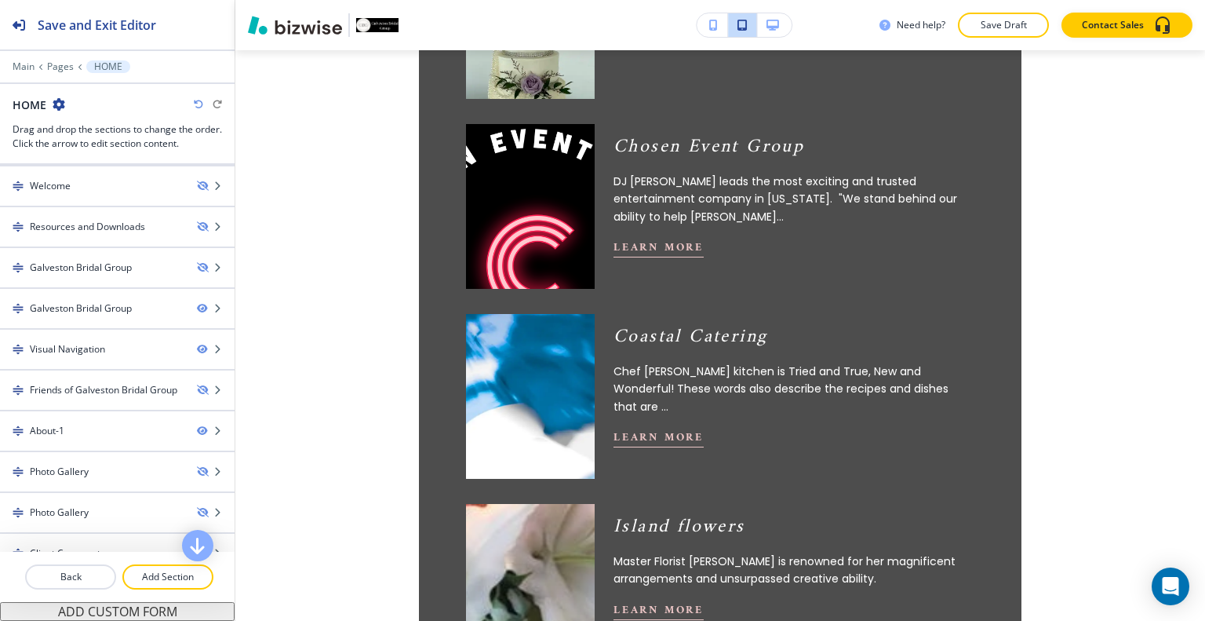
click at [563, 360] on video at bounding box center [530, 455] width 141 height 311
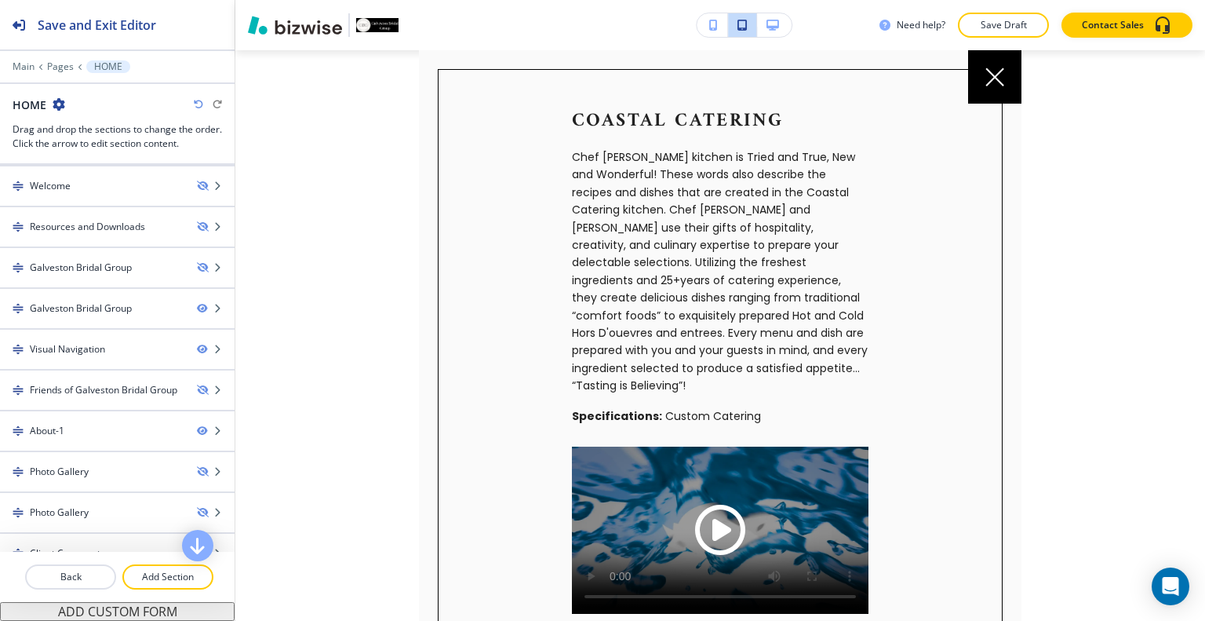
click at [705, 505] on span "Play button for video with title: undefined" at bounding box center [720, 530] width 50 height 50
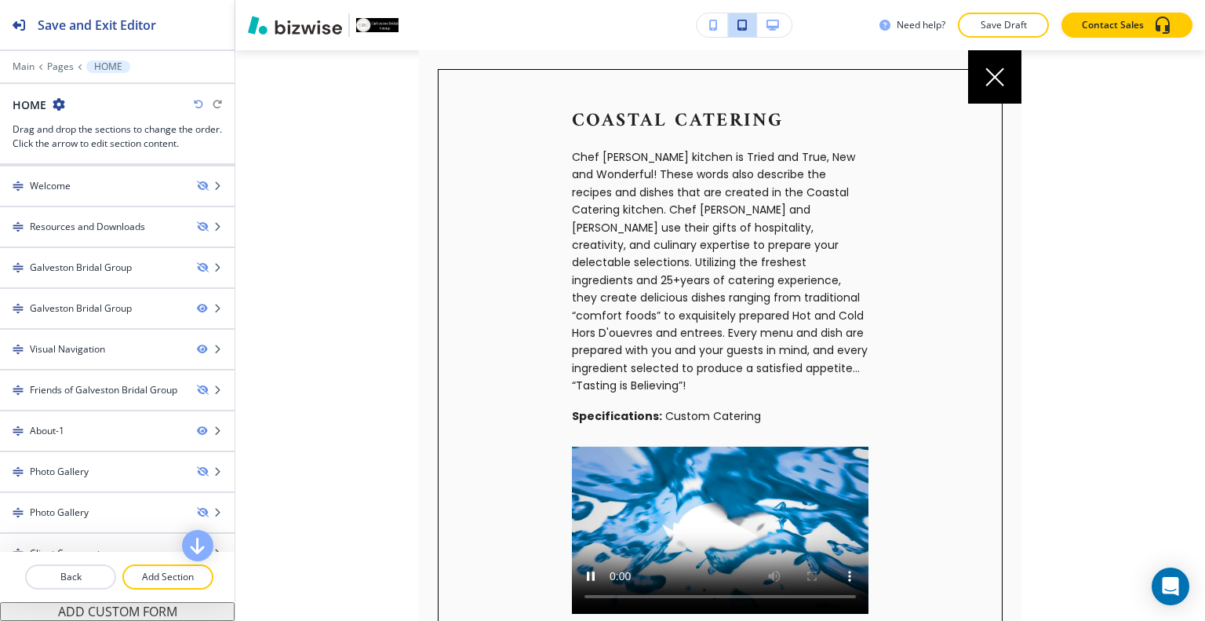
click at [920, 435] on div "Coastal Catering Chef [PERSON_NAME] kitchen is Tried and True, New and Wonderfu…" at bounding box center [720, 460] width 565 height 782
click at [988, 75] on icon at bounding box center [995, 76] width 19 height 19
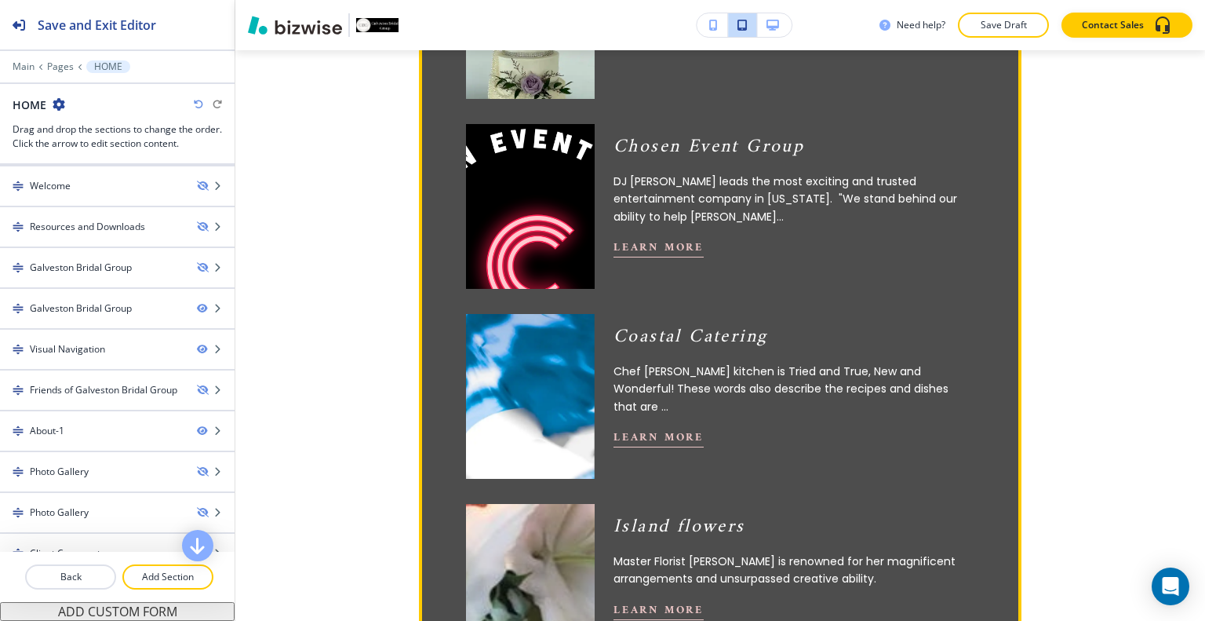
click at [706, 19] on button "button" at bounding box center [712, 25] width 31 height 24
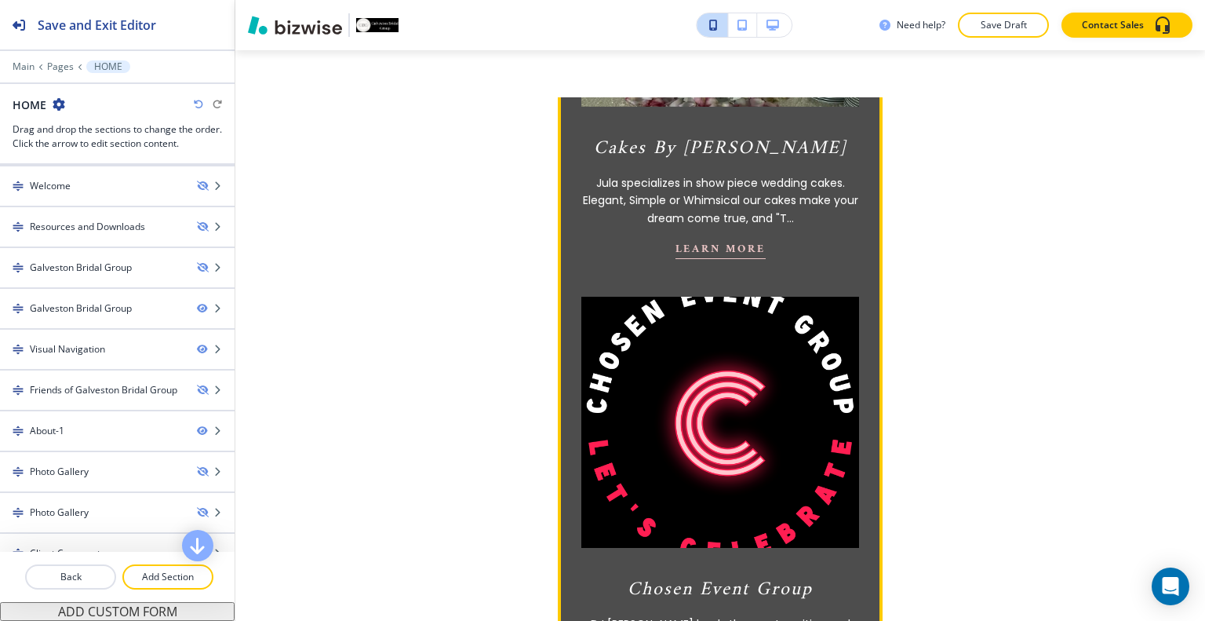
scroll to position [985, 0]
click at [771, 24] on icon "button" at bounding box center [773, 25] width 13 height 11
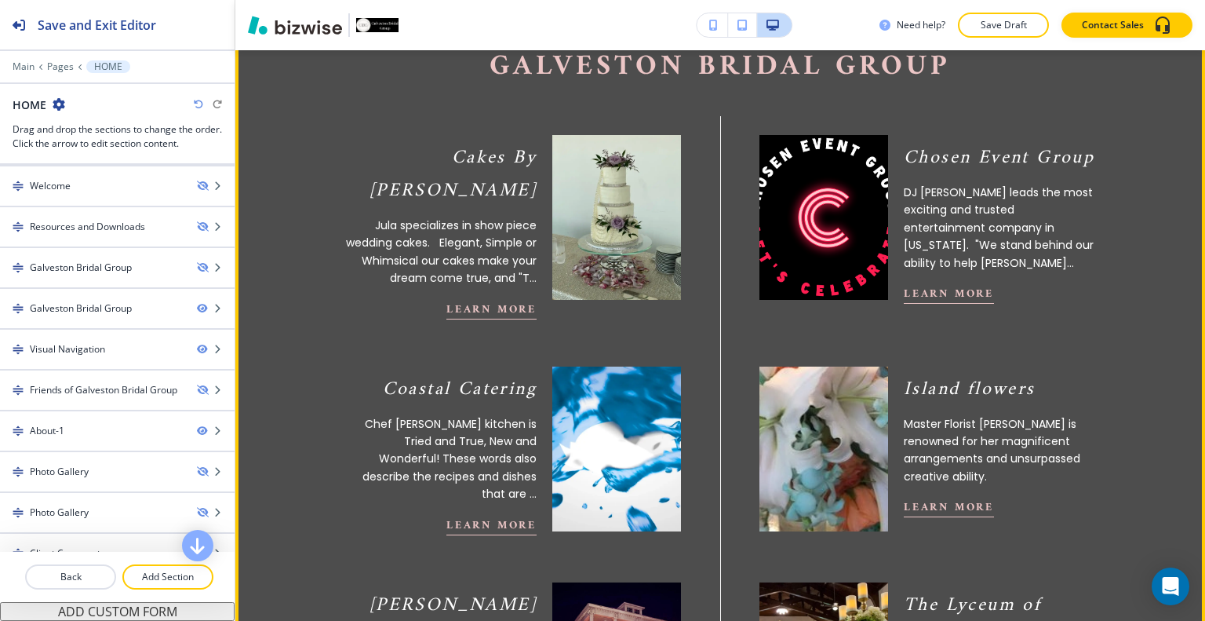
scroll to position [707, 0]
